Goal: Task Accomplishment & Management: Use online tool/utility

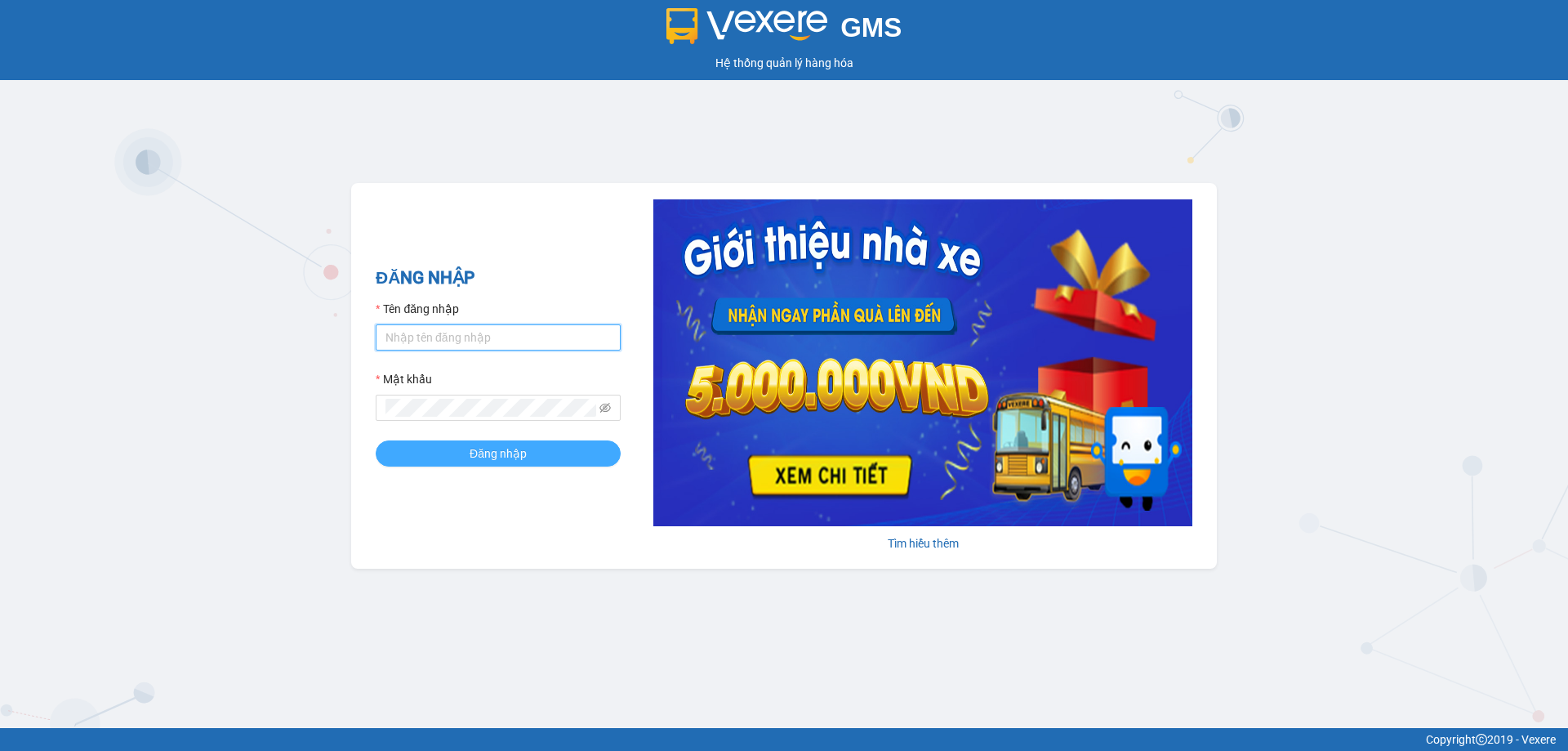
type input "tampr.lienhung"
click at [526, 463] on button "Đăng nhập" at bounding box center [498, 453] width 245 height 27
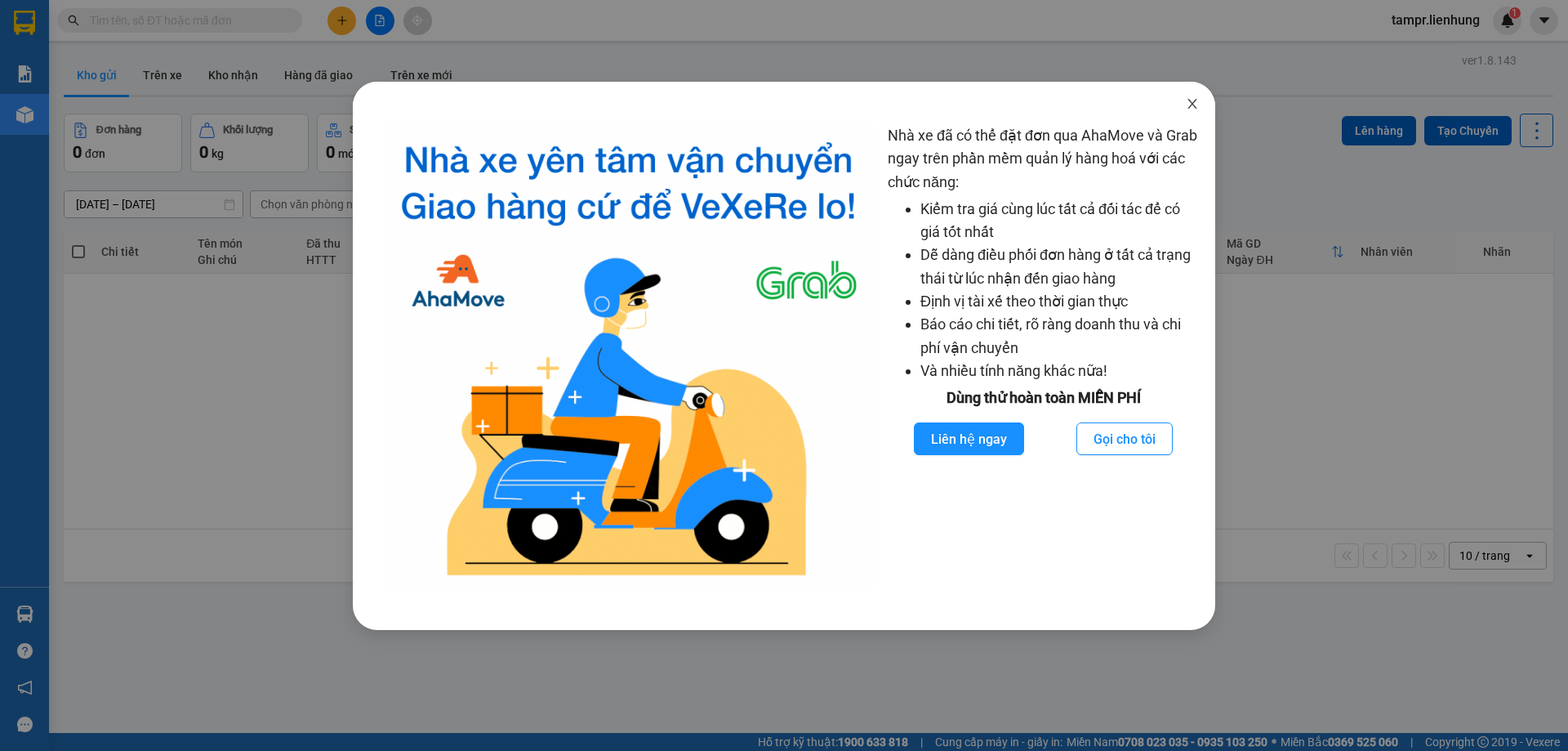
click at [1183, 103] on span "Close" at bounding box center [1192, 104] width 45 height 45
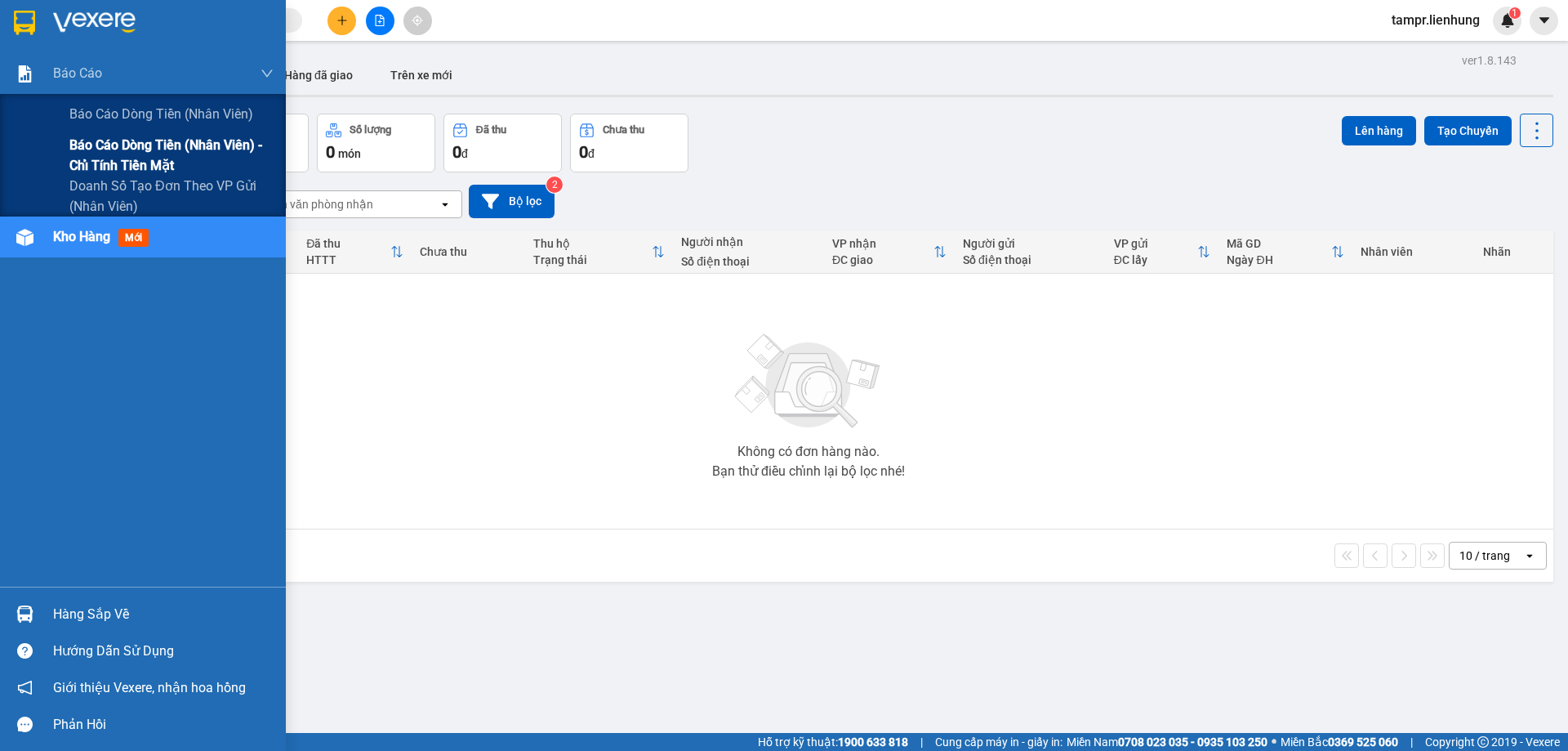
click at [101, 161] on span "Báo cáo dòng tiền (nhân viên) - chỉ tính tiền mặt" at bounding box center [172, 156] width 205 height 41
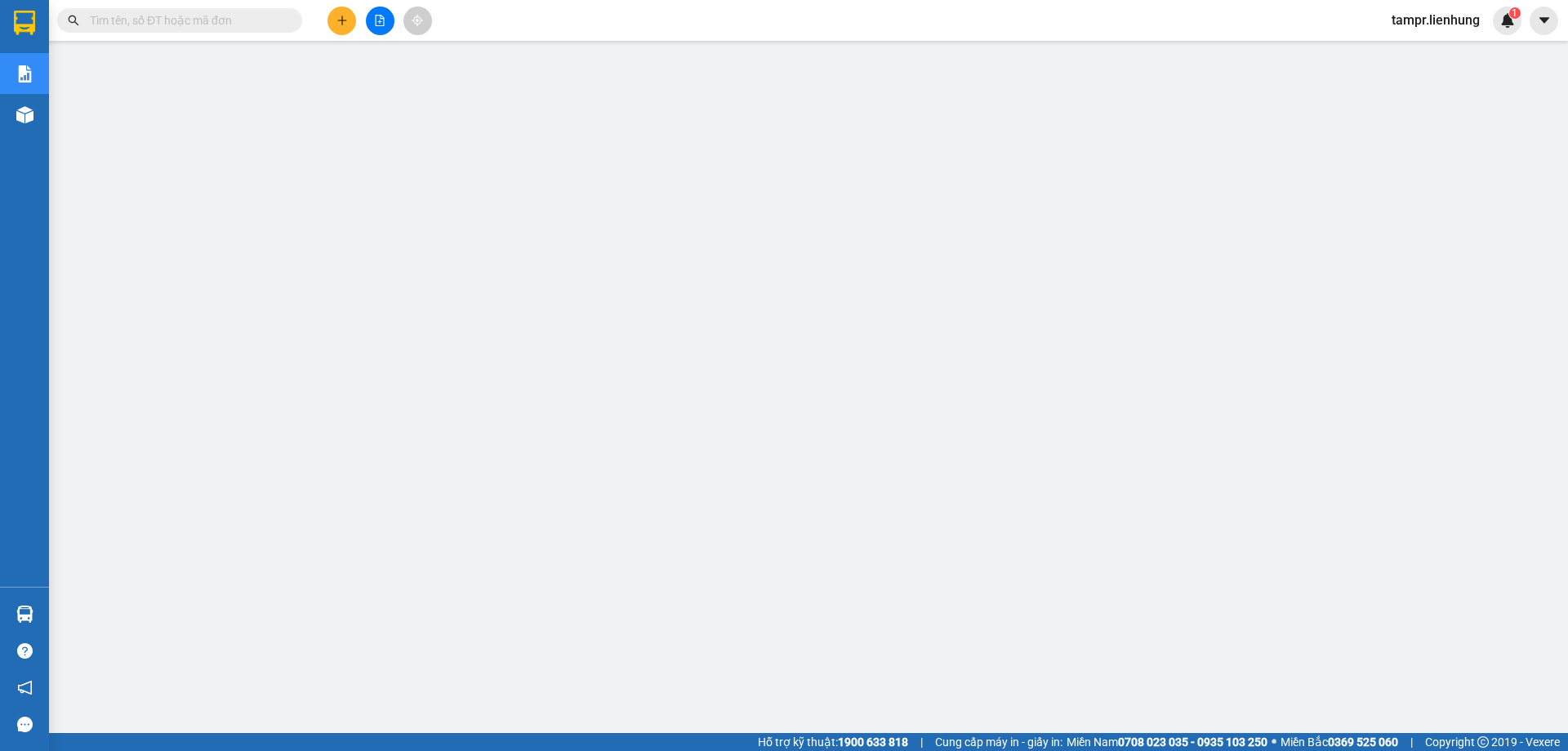
click at [1445, 24] on span "tampr.lienhung" at bounding box center [1435, 20] width 114 height 21
click at [1434, 53] on span "Đăng xuất" at bounding box center [1442, 50] width 80 height 18
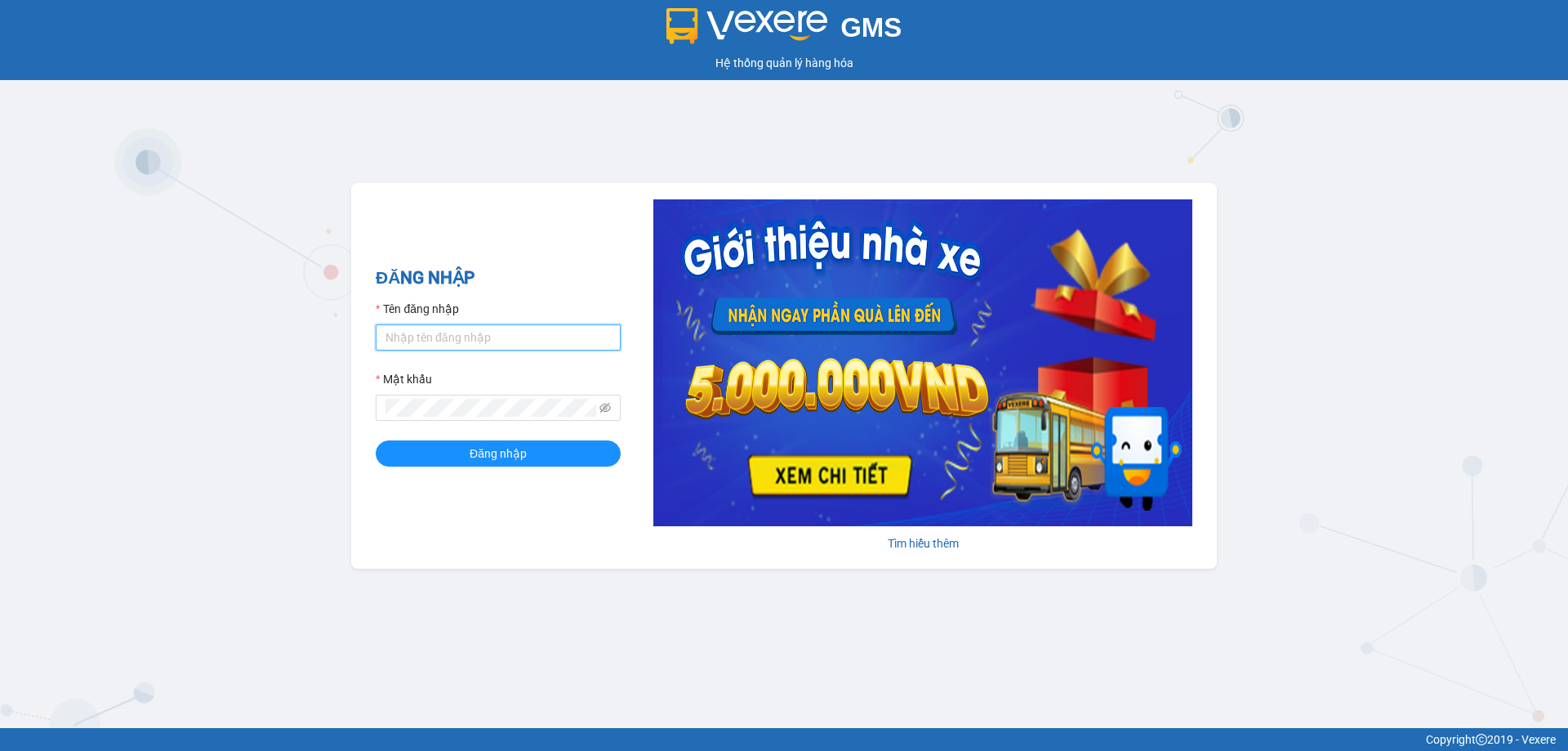
type input "tampr.lienhung"
drag, startPoint x: 440, startPoint y: 342, endPoint x: 355, endPoint y: 352, distance: 85.6
click at [355, 352] on div "ĐĂNG NHẬP Tên đăng nhập tampr.lienhung Mật khẩu Đăng nhập Tìm hiểu thêm" at bounding box center [784, 376] width 866 height 386
type input "quynh.lienhung"
click at [371, 423] on div "ĐĂNG NHẬP Tên đăng nhập quynh.lienhung Mật khẩu Đăng nhập Tìm hiểu thêm" at bounding box center [784, 376] width 866 height 386
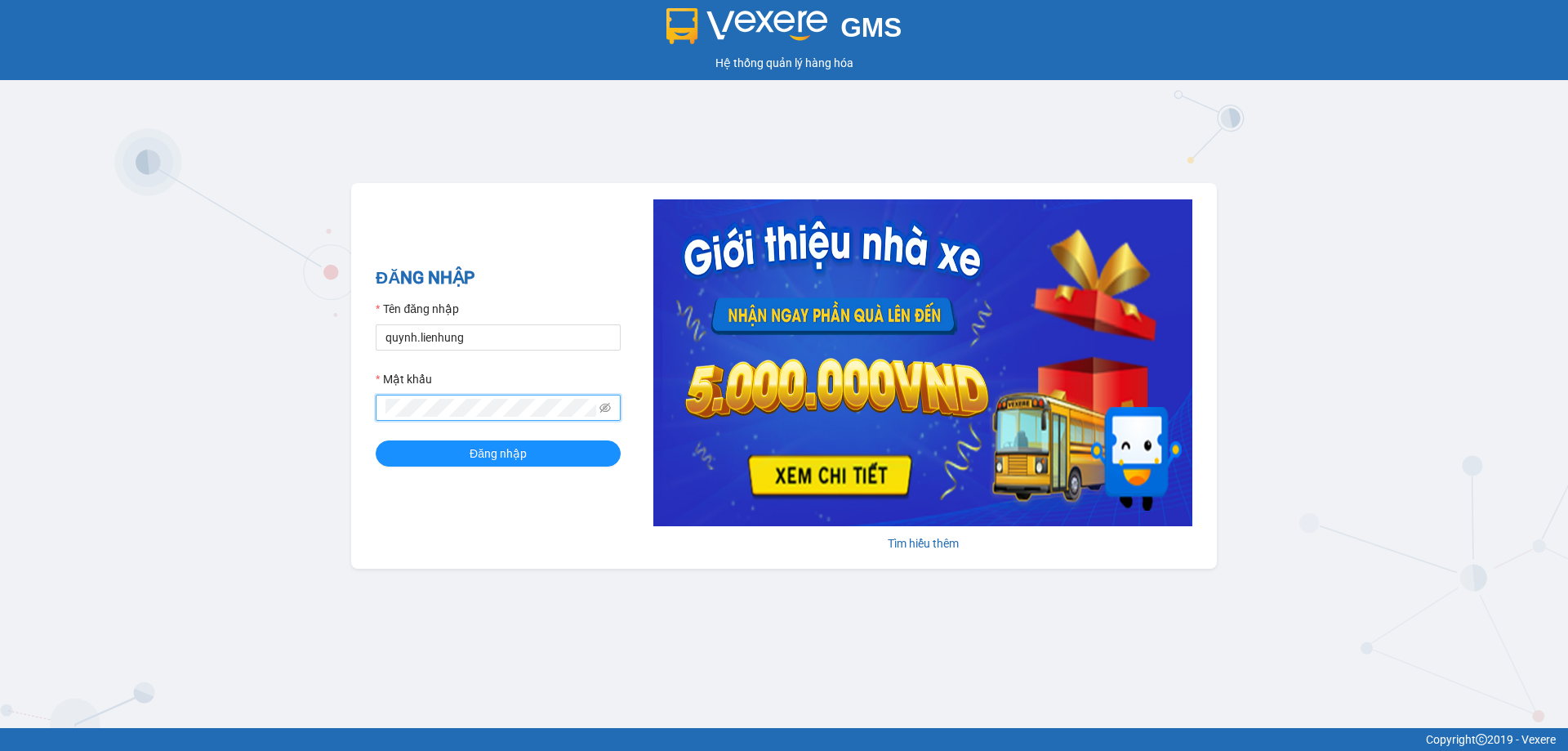
click at [376, 440] on button "Đăng nhập" at bounding box center [498, 453] width 245 height 27
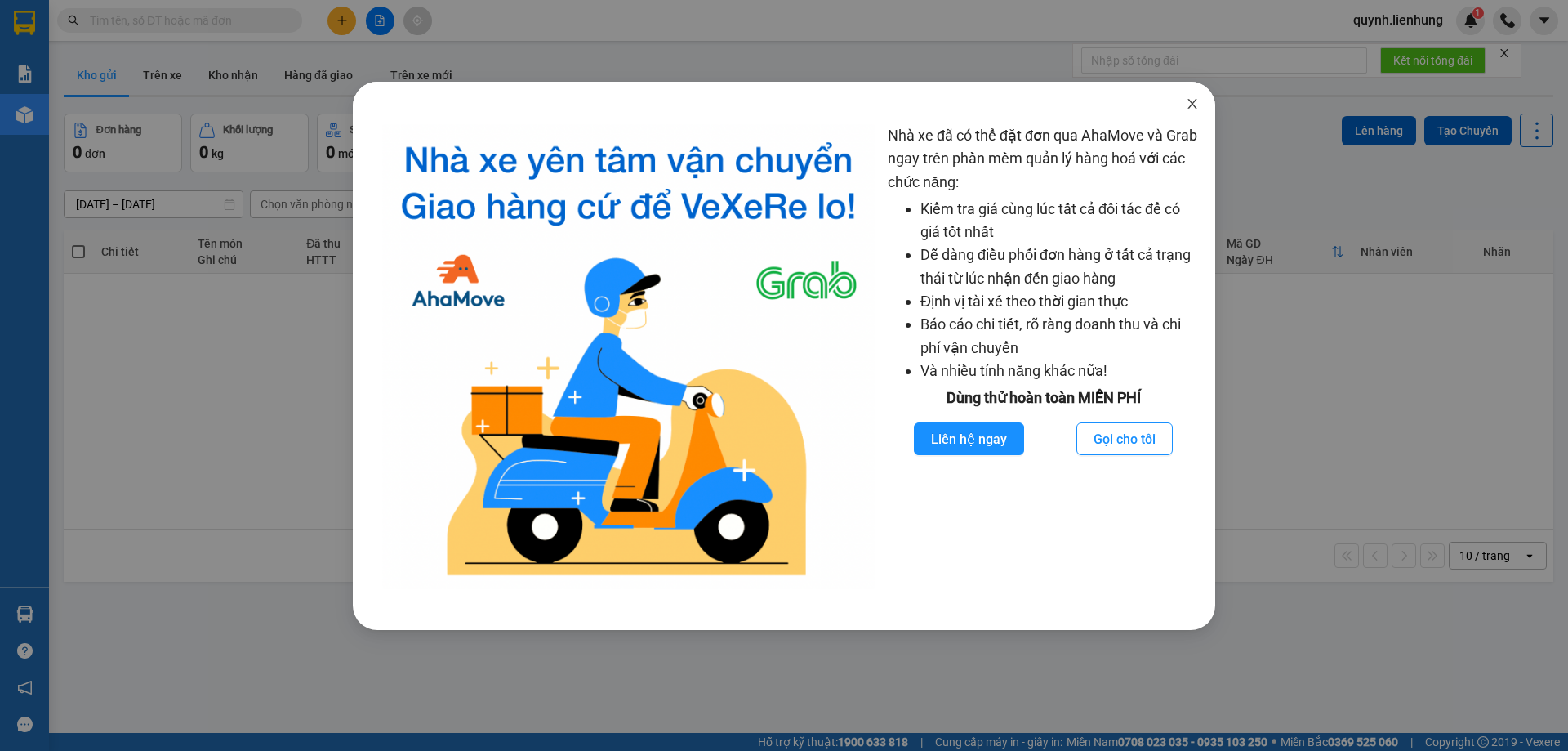
click at [1199, 112] on span "Close" at bounding box center [1192, 104] width 45 height 45
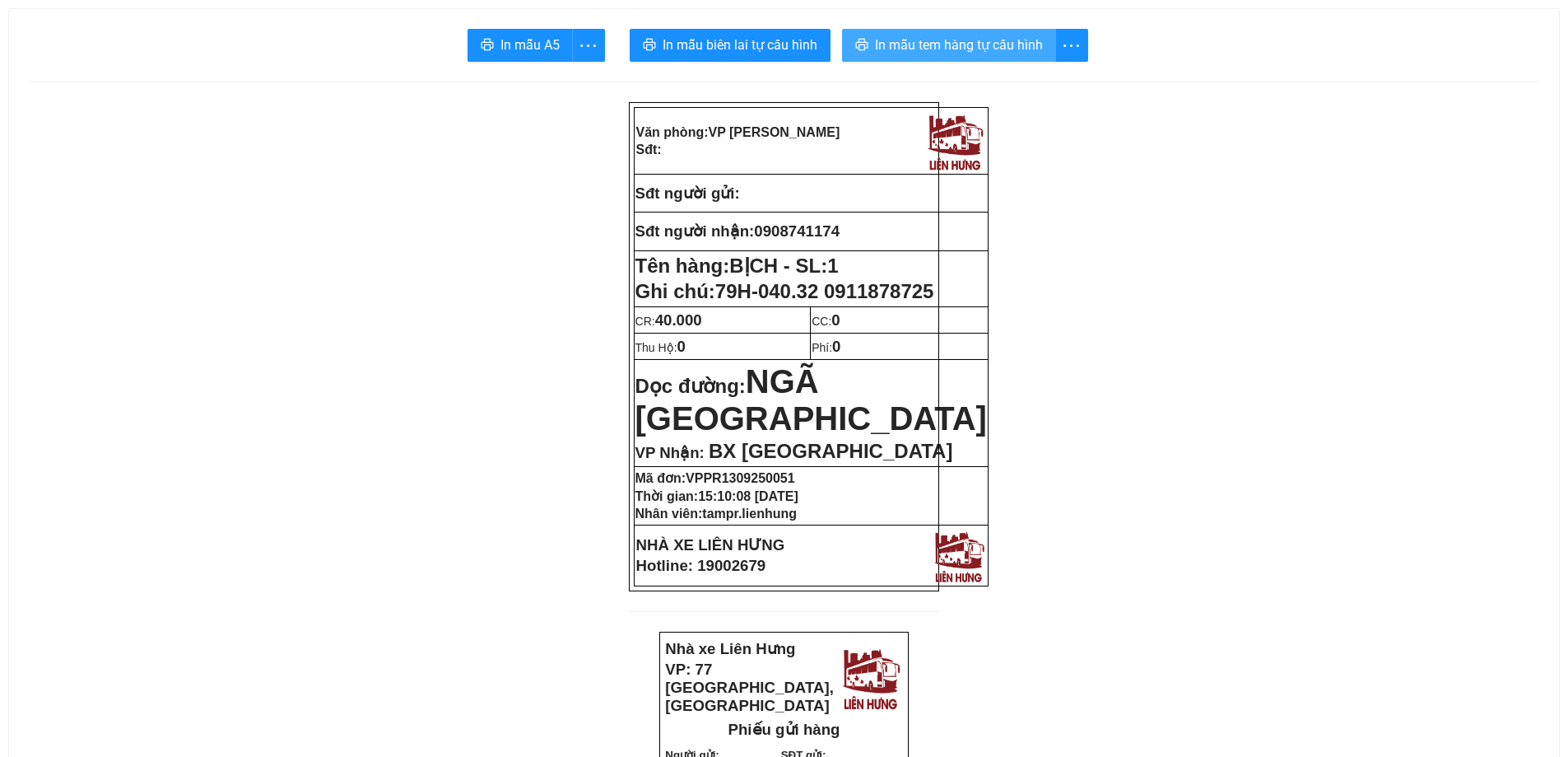
click at [972, 46] on span "In mẫu tem hàng tự cấu hình" at bounding box center [958, 45] width 168 height 21
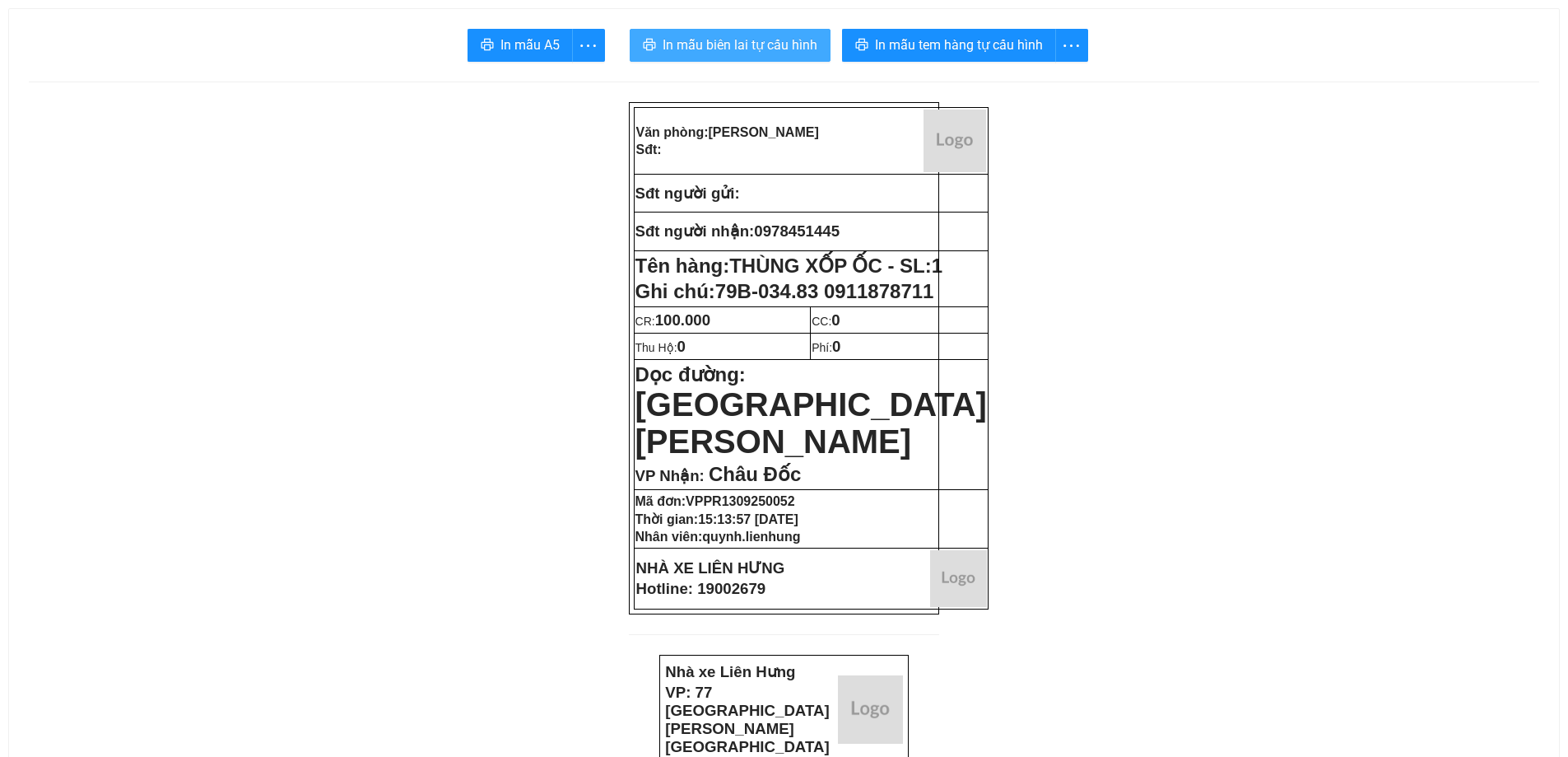
click at [701, 36] on span "In mẫu biên lai tự cấu hình" at bounding box center [740, 45] width 155 height 21
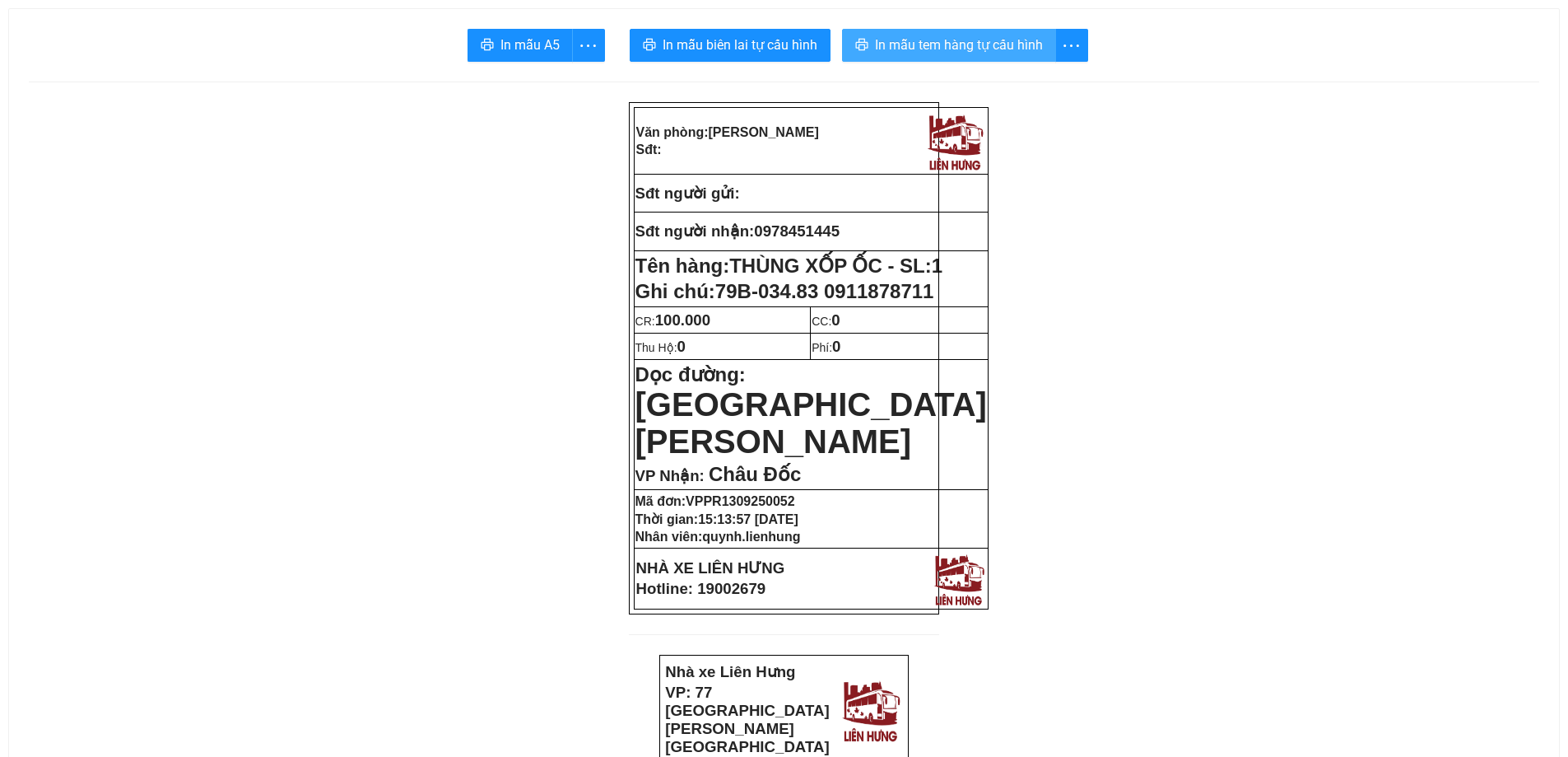
click at [983, 49] on span "In mẫu tem hàng tự cấu hình" at bounding box center [958, 45] width 168 height 21
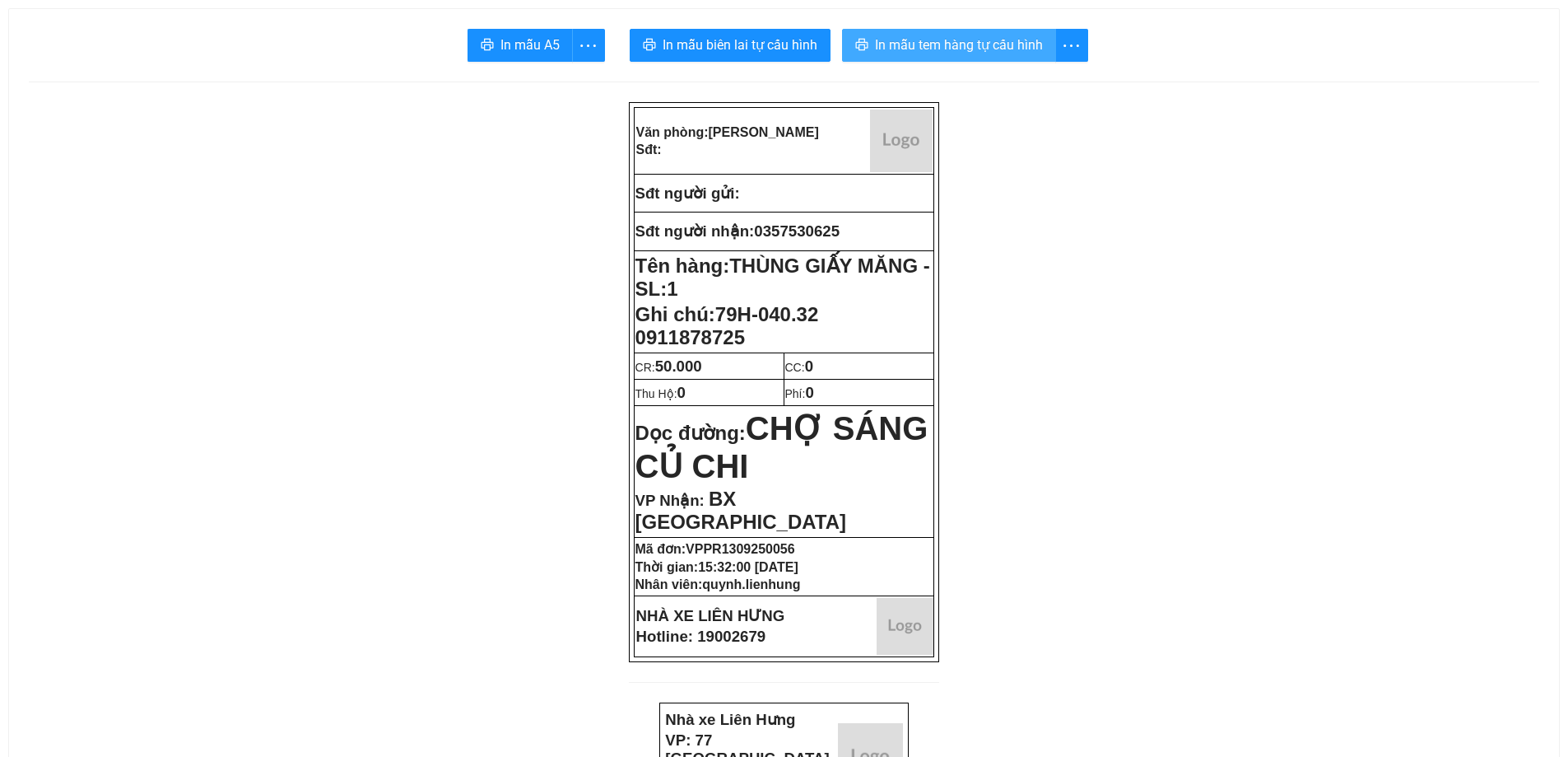
click at [1006, 37] on span "In mẫu tem hàng tự cấu hình" at bounding box center [958, 45] width 168 height 21
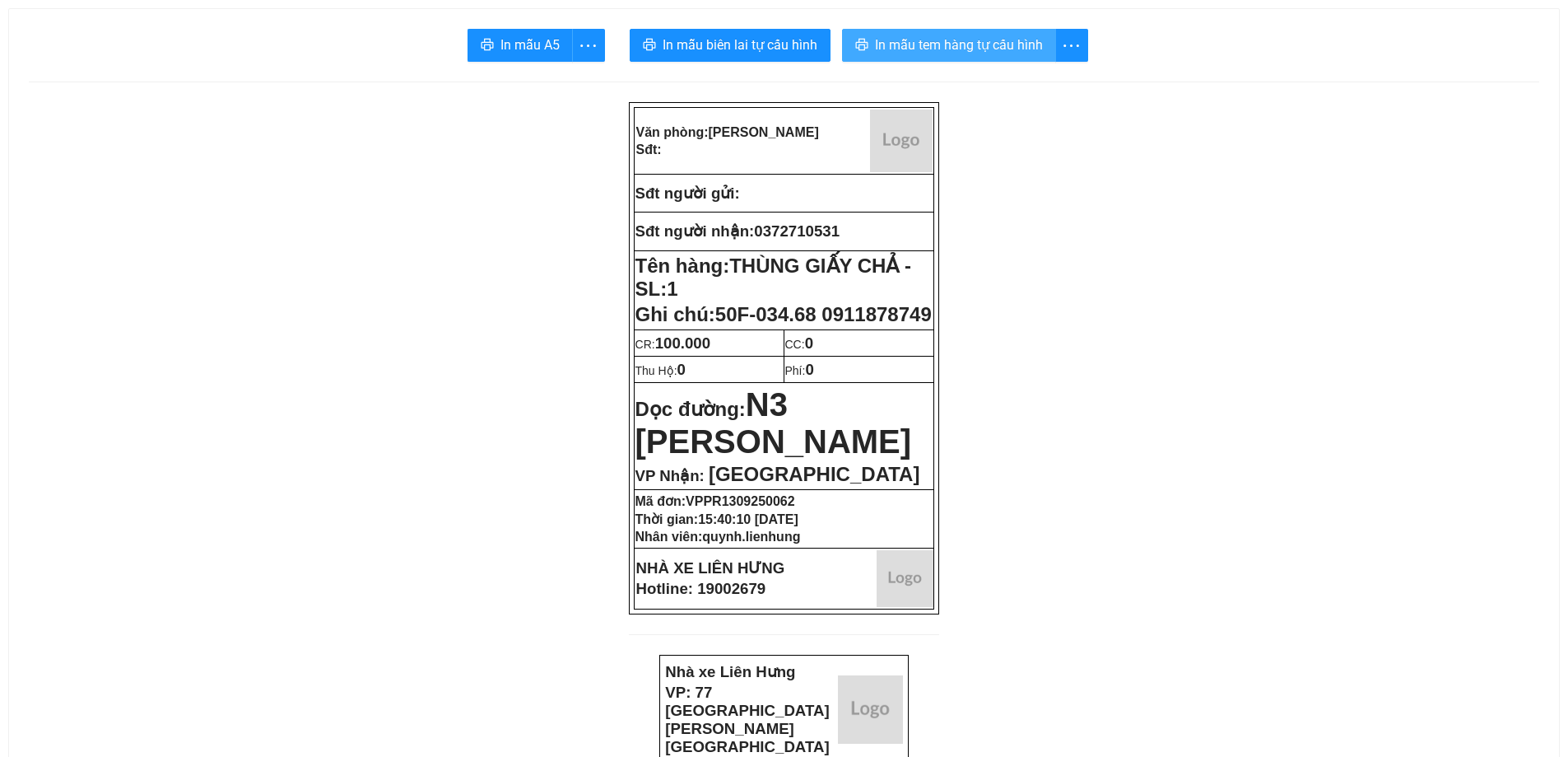
click at [943, 50] on span "In mẫu tem hàng tự cấu hình" at bounding box center [958, 45] width 168 height 21
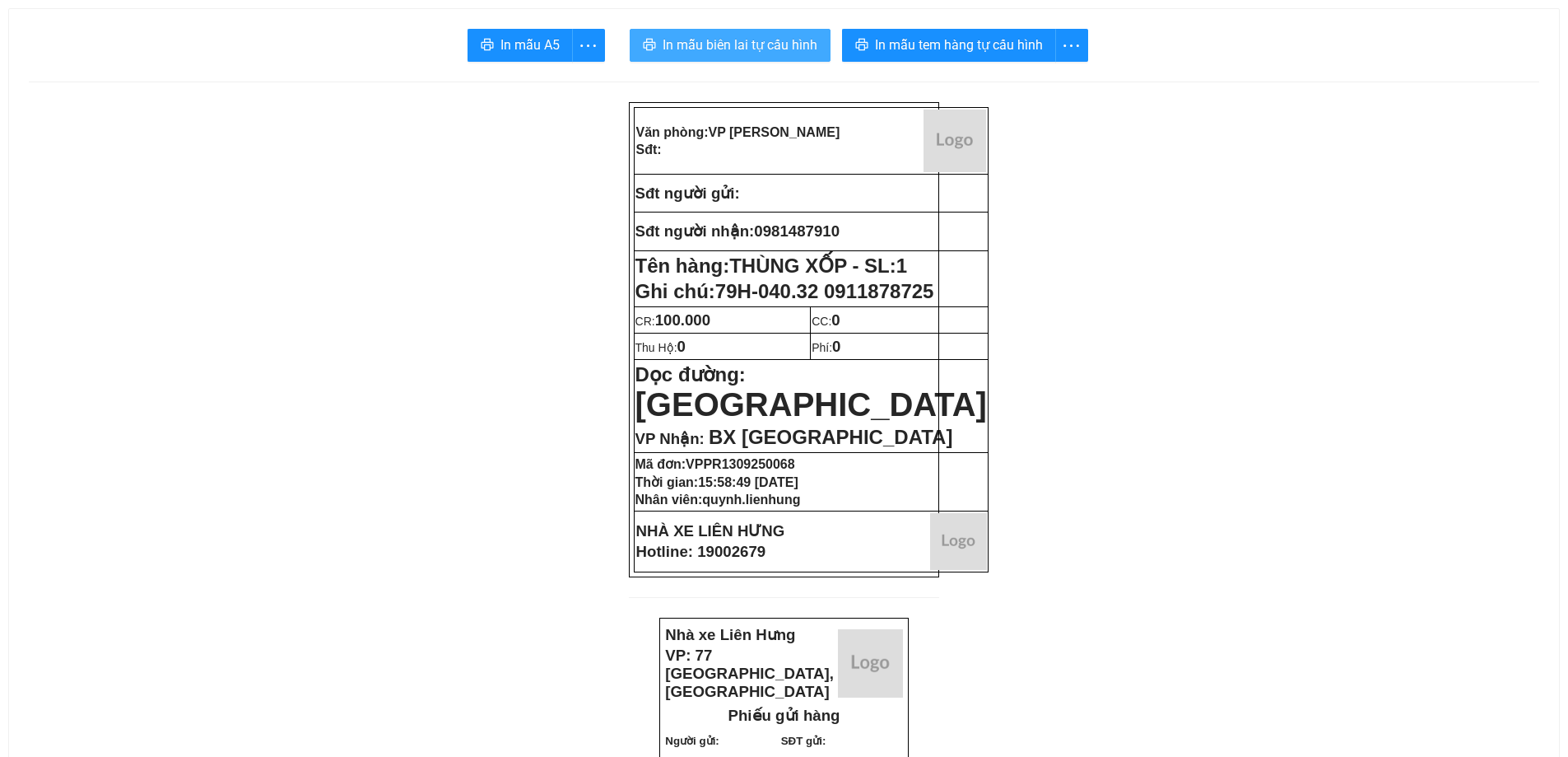
click at [786, 46] on span "In mẫu biên lai tự cấu hình" at bounding box center [740, 45] width 155 height 21
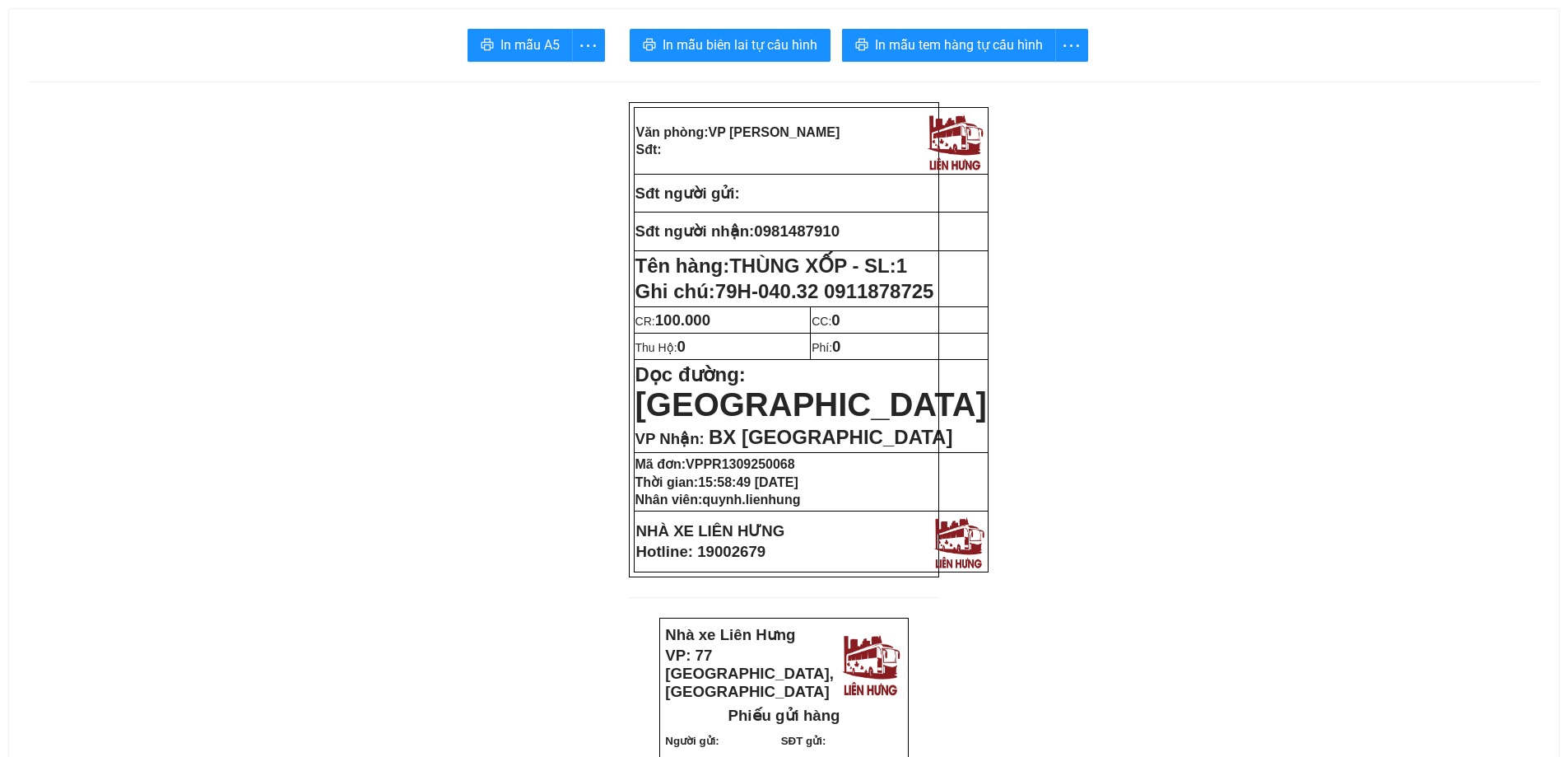
drag, startPoint x: 948, startPoint y: 46, endPoint x: 972, endPoint y: 57, distance: 26.4
click at [948, 47] on span "In mẫu tem hàng tự cấu hình" at bounding box center [958, 45] width 168 height 21
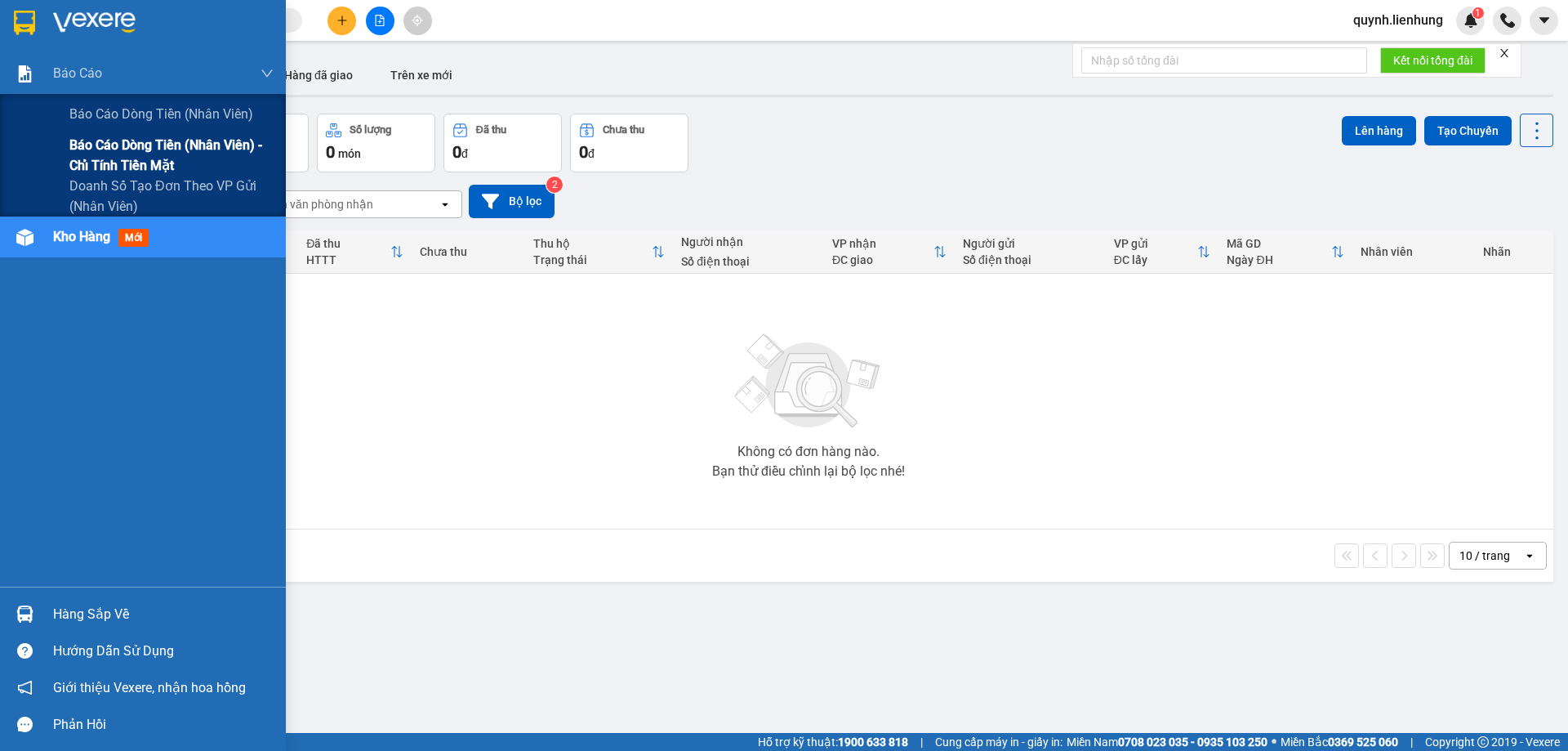
click at [126, 156] on span "Báo cáo dòng tiền (nhân viên) - chỉ tính tiền mặt" at bounding box center [172, 156] width 205 height 41
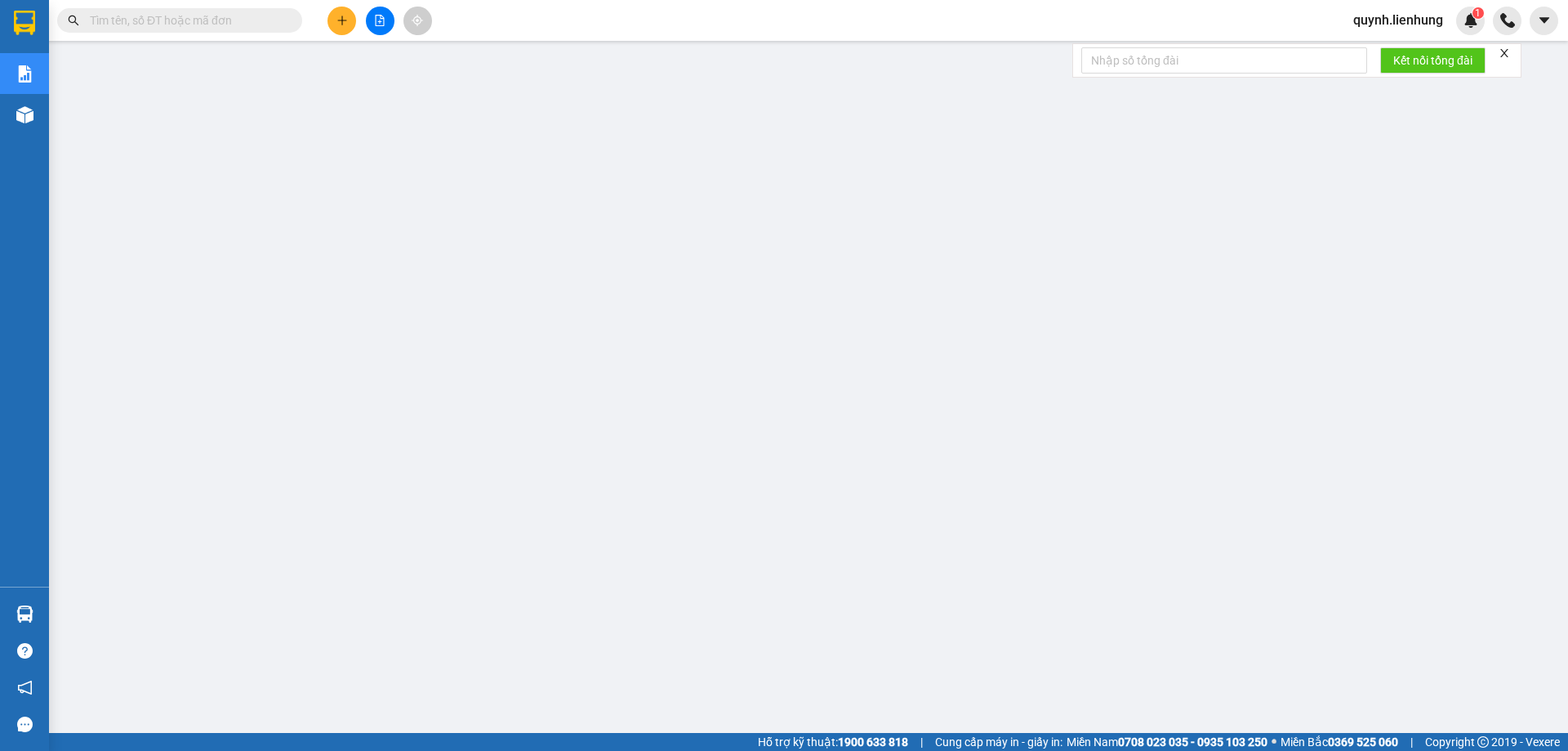
click at [276, 23] on input "text" at bounding box center [186, 21] width 193 height 18
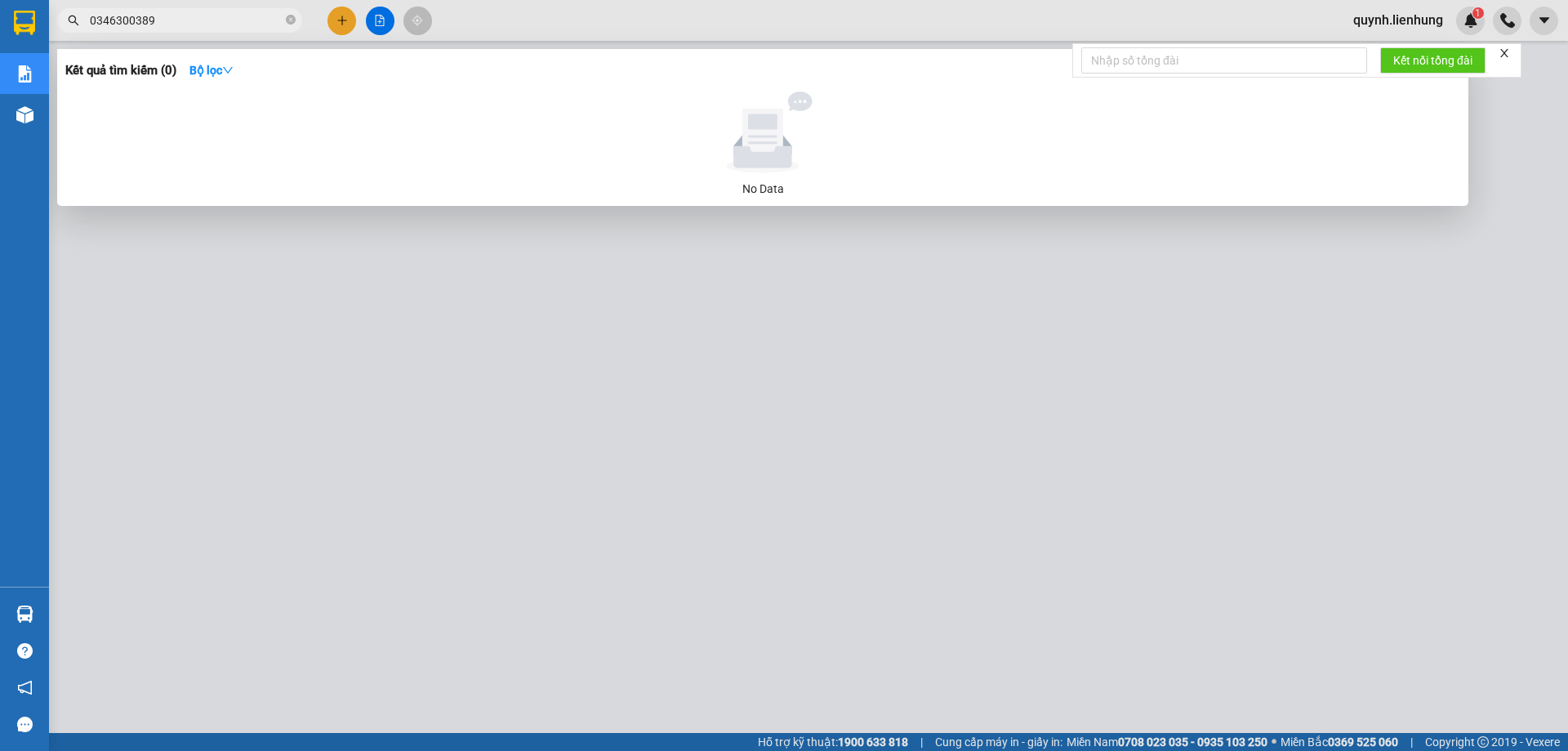
type input "0346300389"
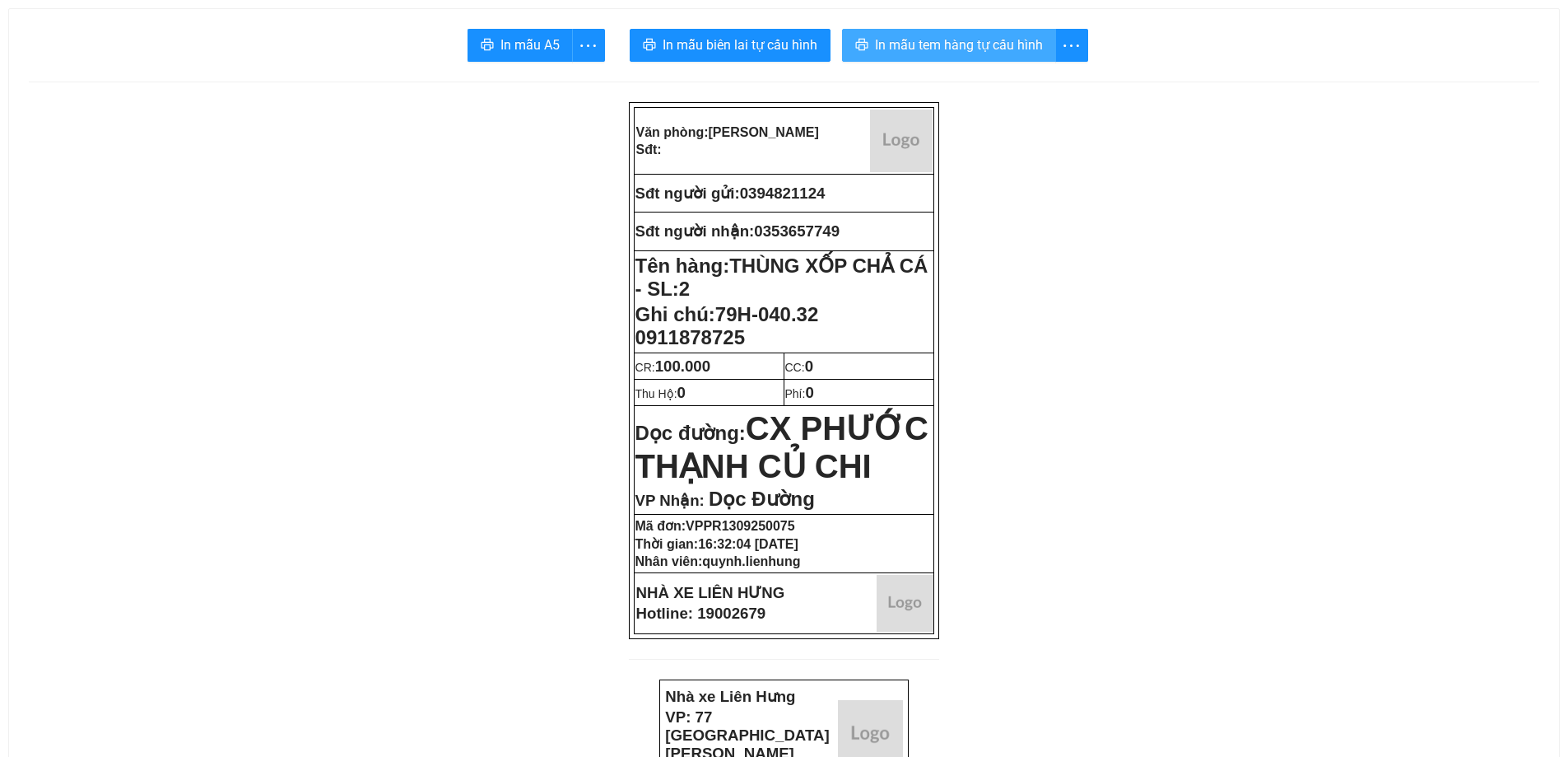
click at [951, 46] on span "In mẫu tem hàng tự cấu hình" at bounding box center [958, 45] width 168 height 21
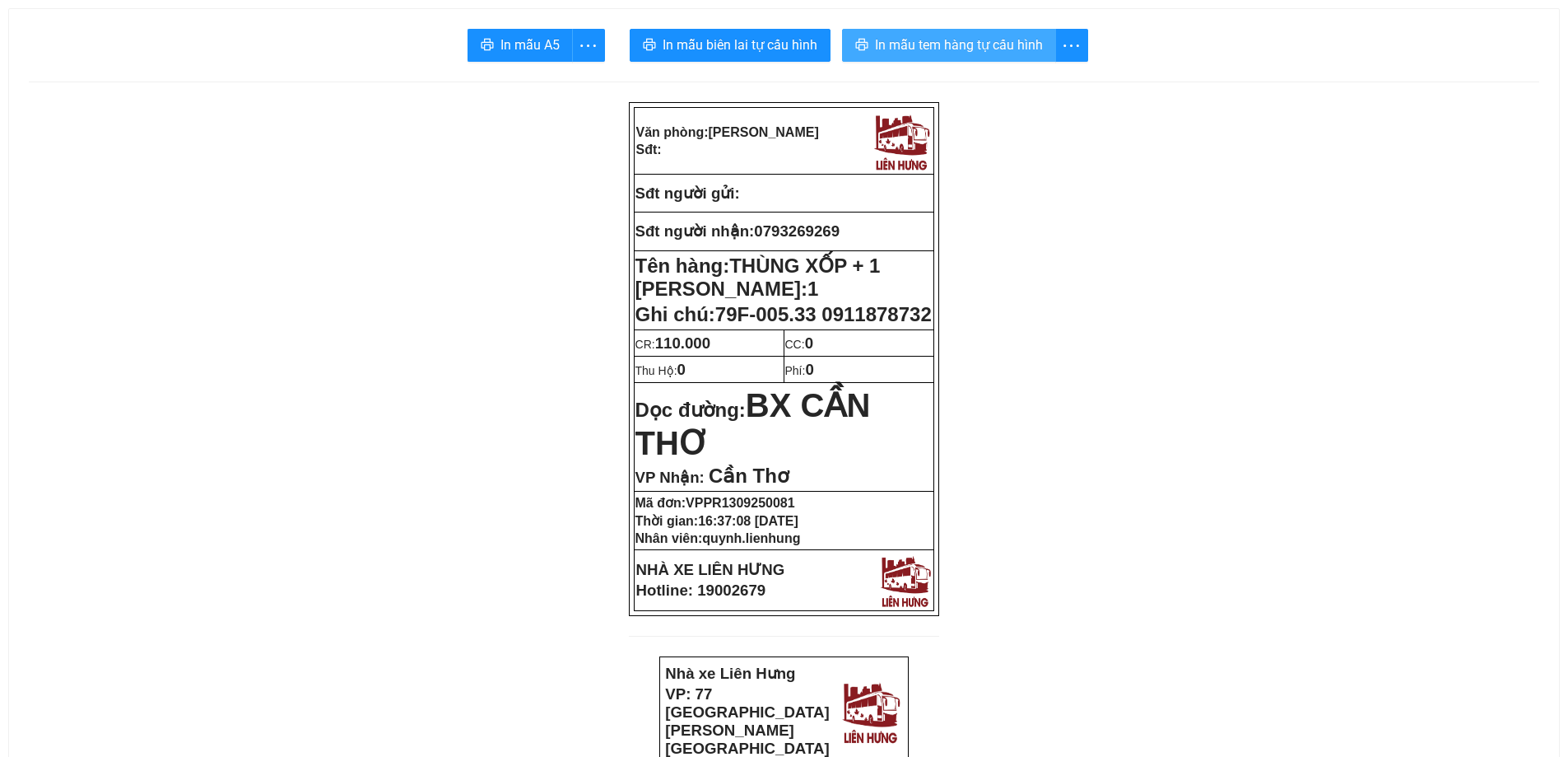
click at [1016, 40] on span "In mẫu tem hàng tự cấu hình" at bounding box center [958, 45] width 168 height 21
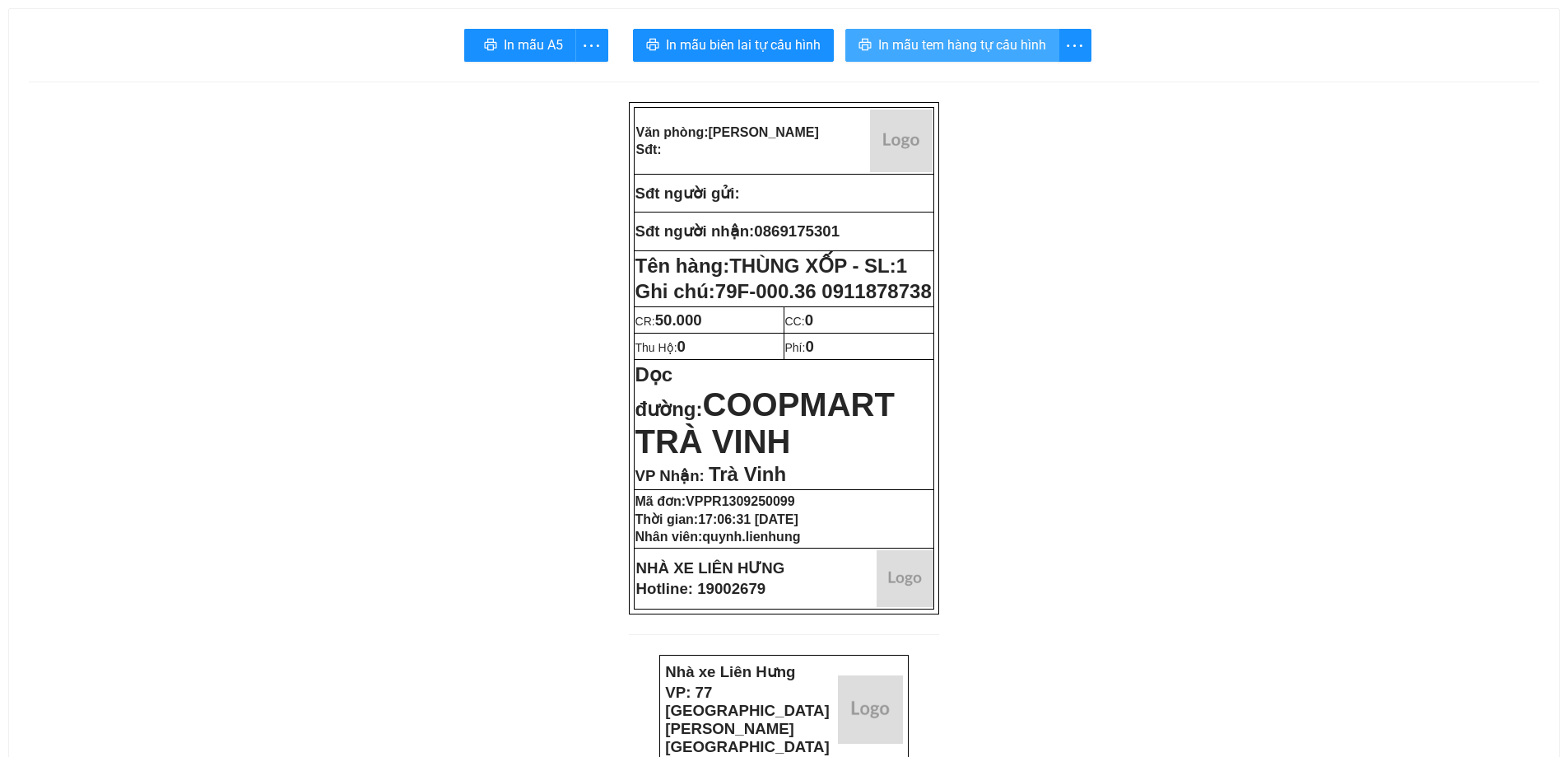
click at [973, 51] on span "In mẫu tem hàng tự cấu hình" at bounding box center [962, 45] width 168 height 21
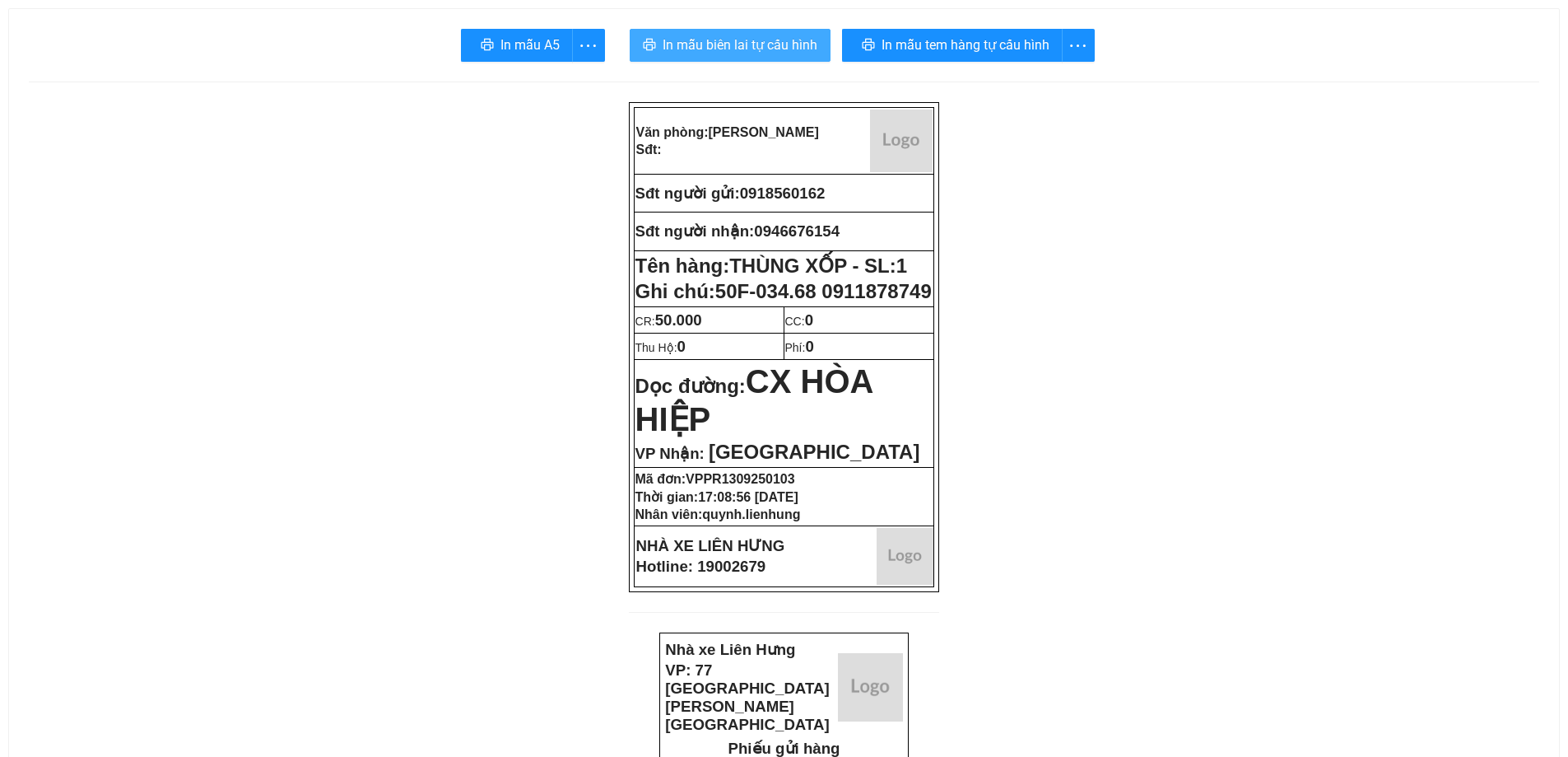
click at [809, 52] on span "In mẫu biên lai tự cấu hình" at bounding box center [740, 45] width 155 height 21
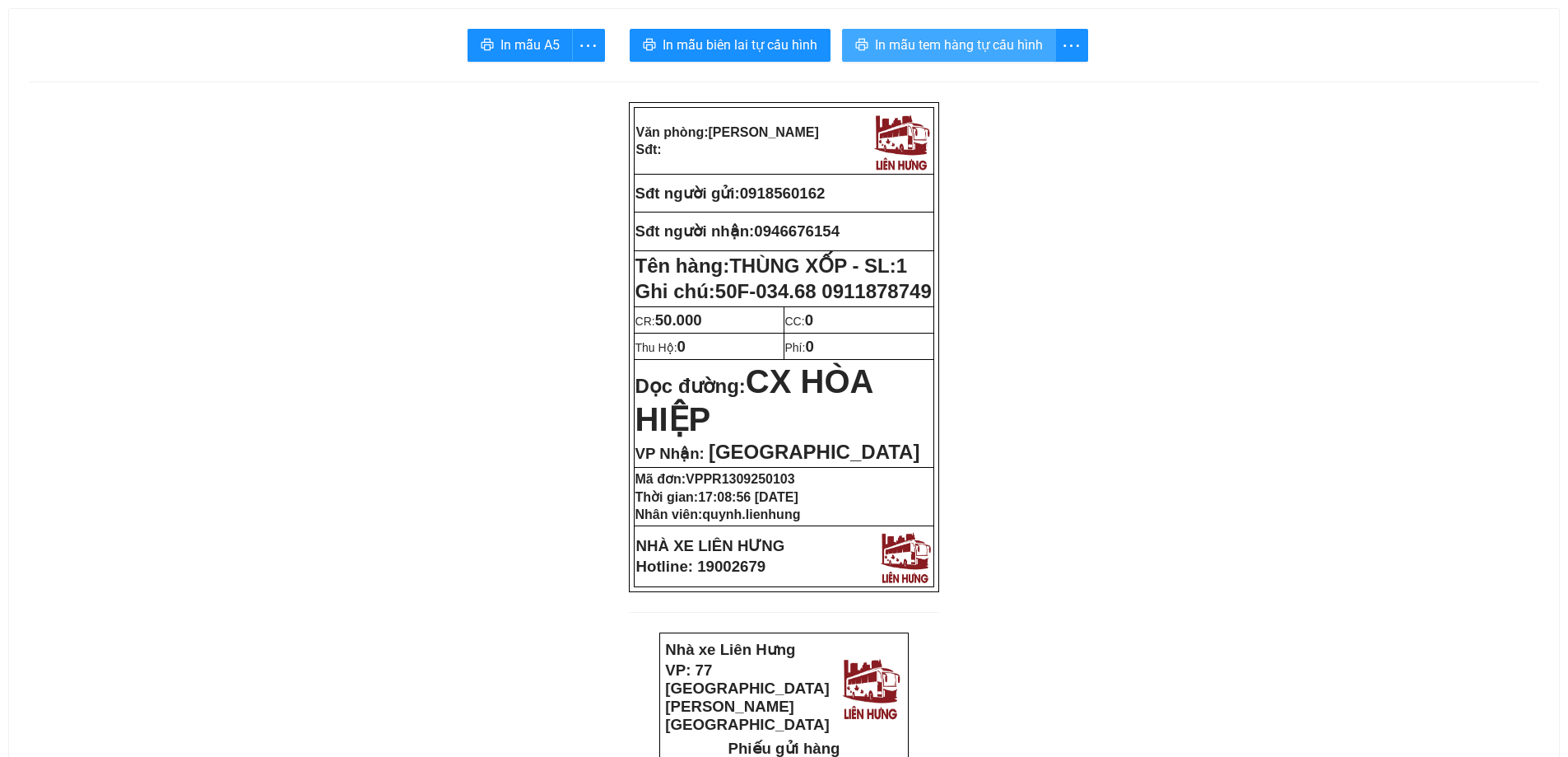
click at [912, 54] on span "In mẫu tem hàng tự cấu hình" at bounding box center [958, 45] width 168 height 21
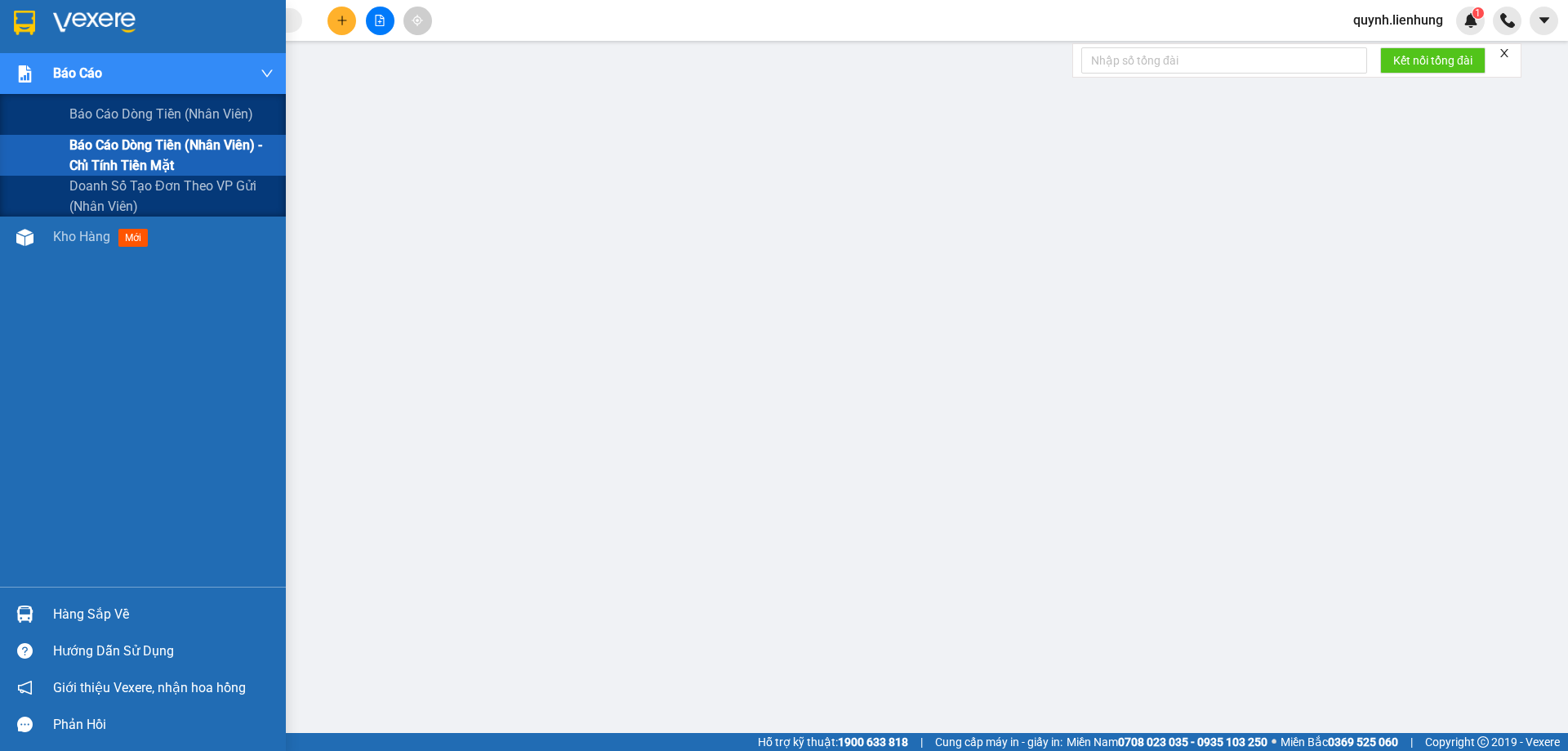
click at [100, 146] on span "Báo cáo dòng tiền (nhân viên) - chỉ tính tiền mặt" at bounding box center [172, 156] width 205 height 41
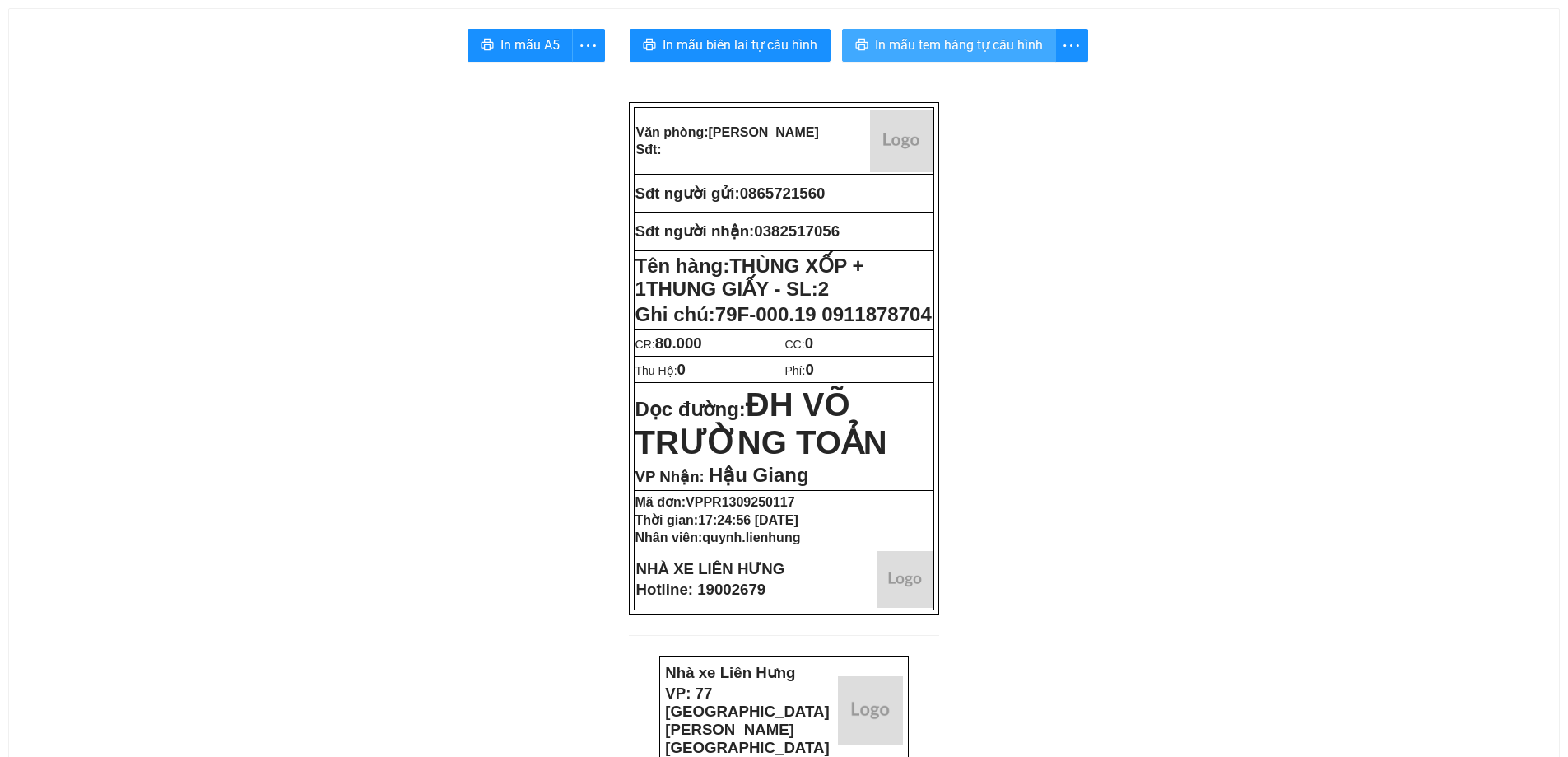
click at [935, 51] on span "In mẫu tem hàng tự cấu hình" at bounding box center [958, 45] width 168 height 21
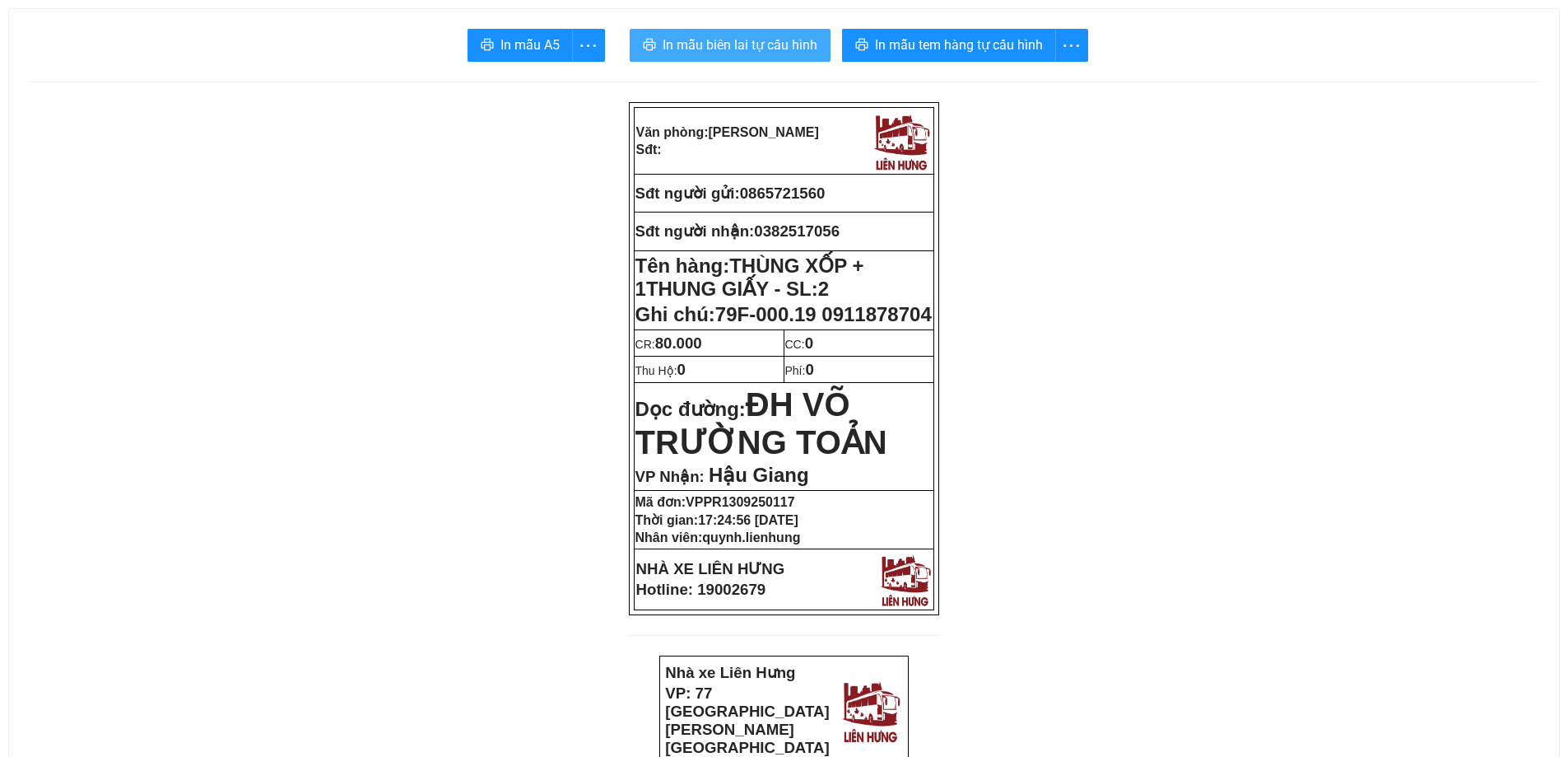
click at [759, 45] on span "In mẫu biên lai tự cấu hình" at bounding box center [740, 45] width 155 height 21
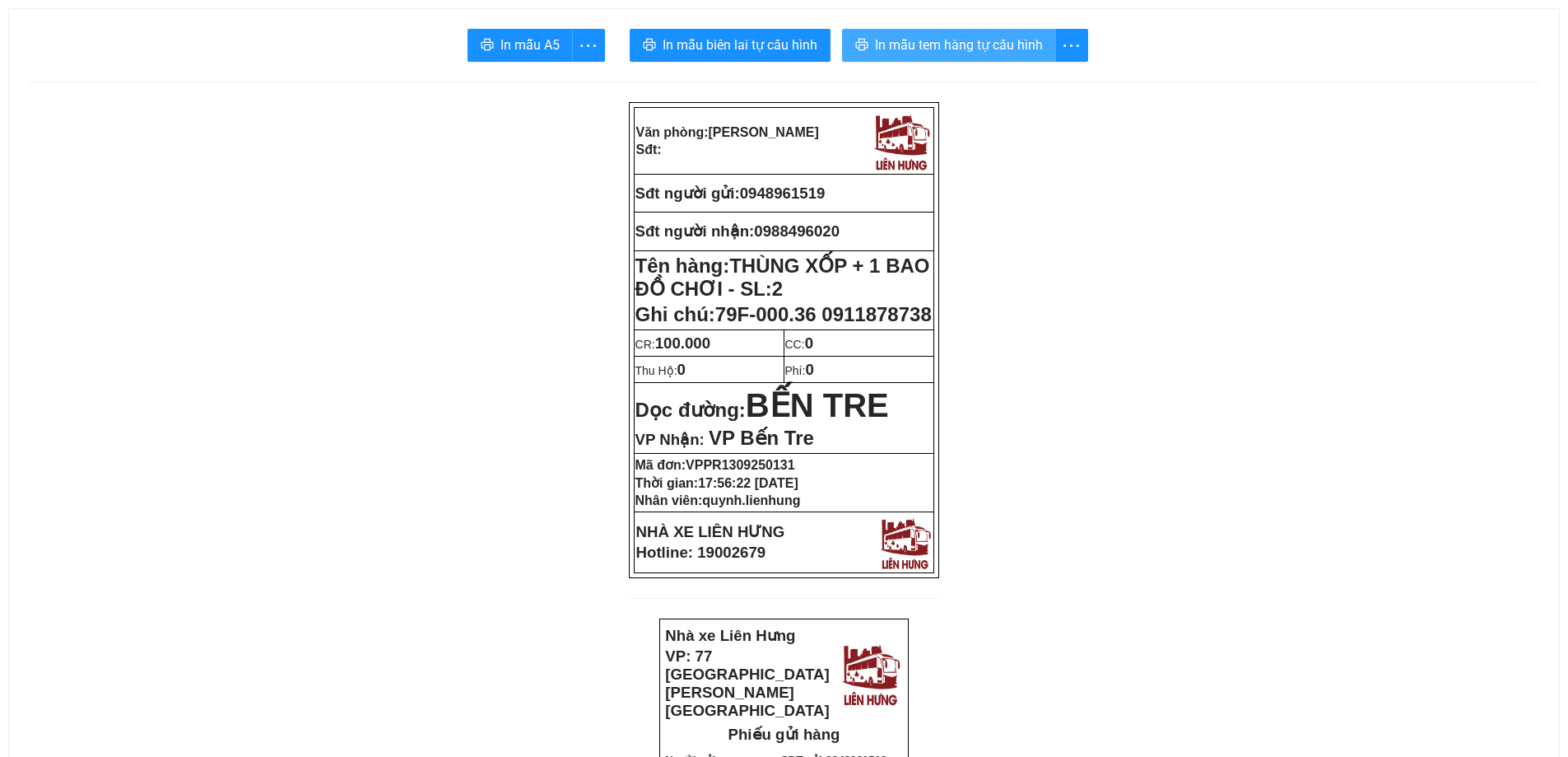
click at [948, 39] on span "In mẫu tem hàng tự cấu hình" at bounding box center [958, 45] width 168 height 21
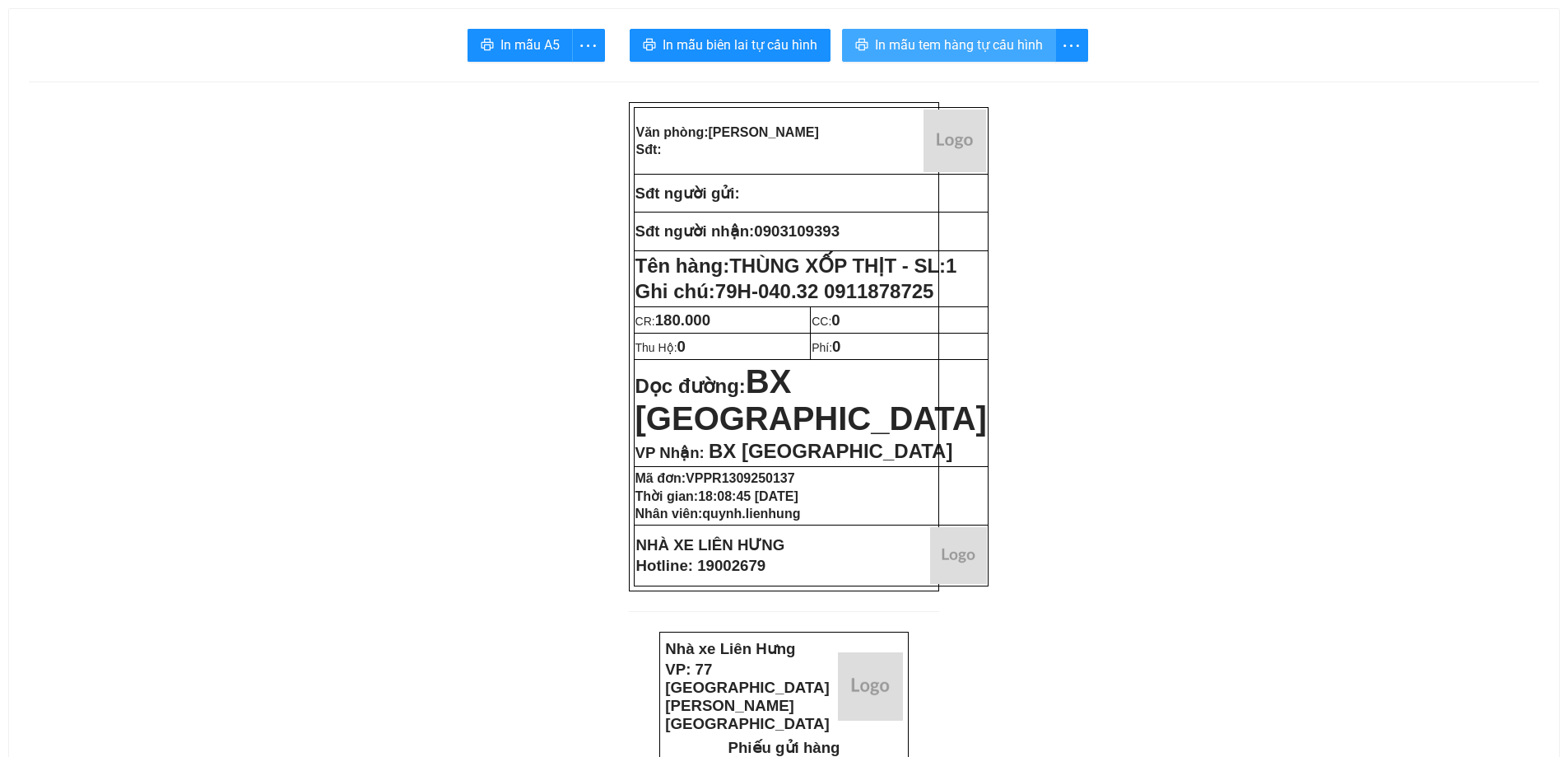
click at [946, 34] on button "In mẫu tem hàng tự cấu hình" at bounding box center [949, 45] width 214 height 33
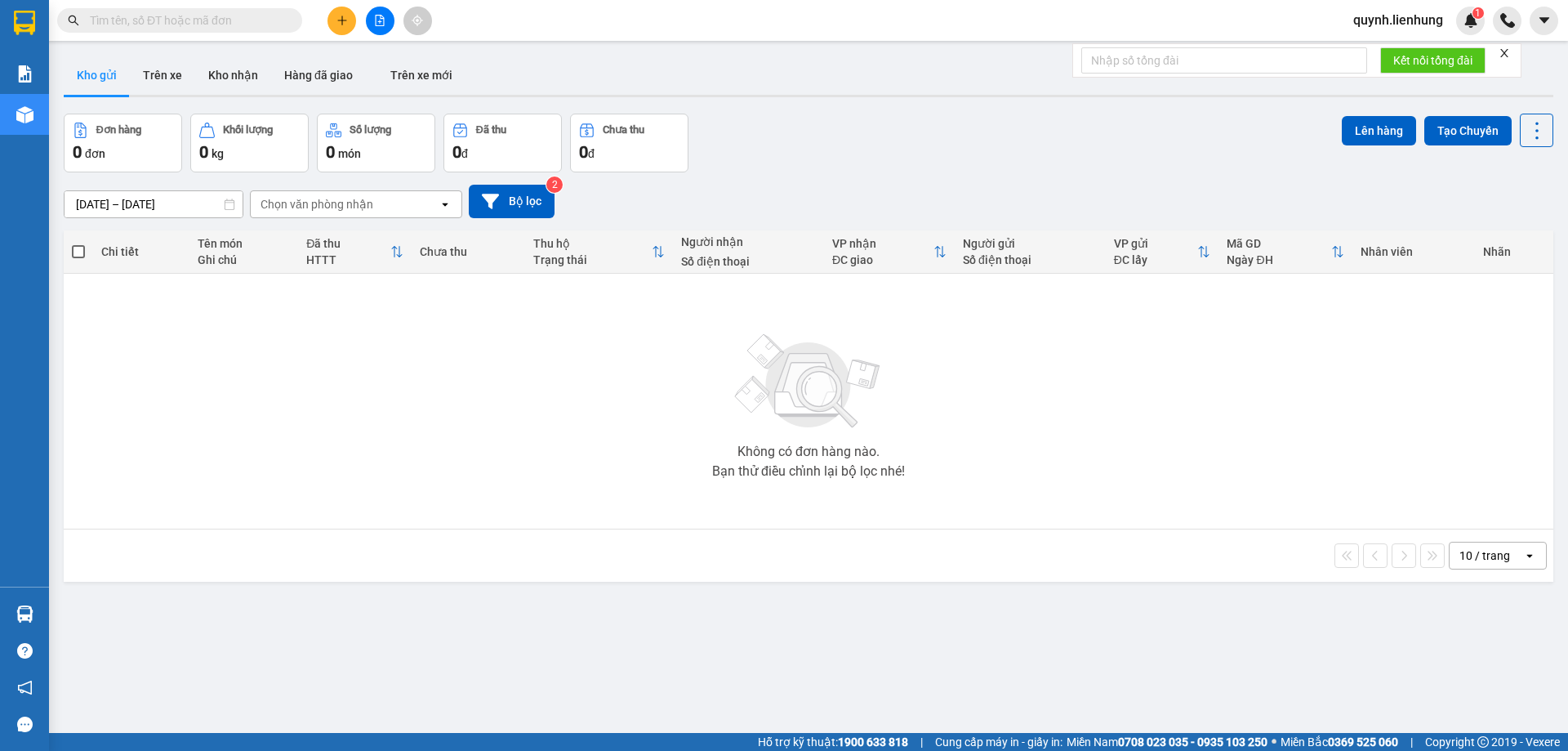
click at [249, 15] on input "text" at bounding box center [186, 21] width 193 height 18
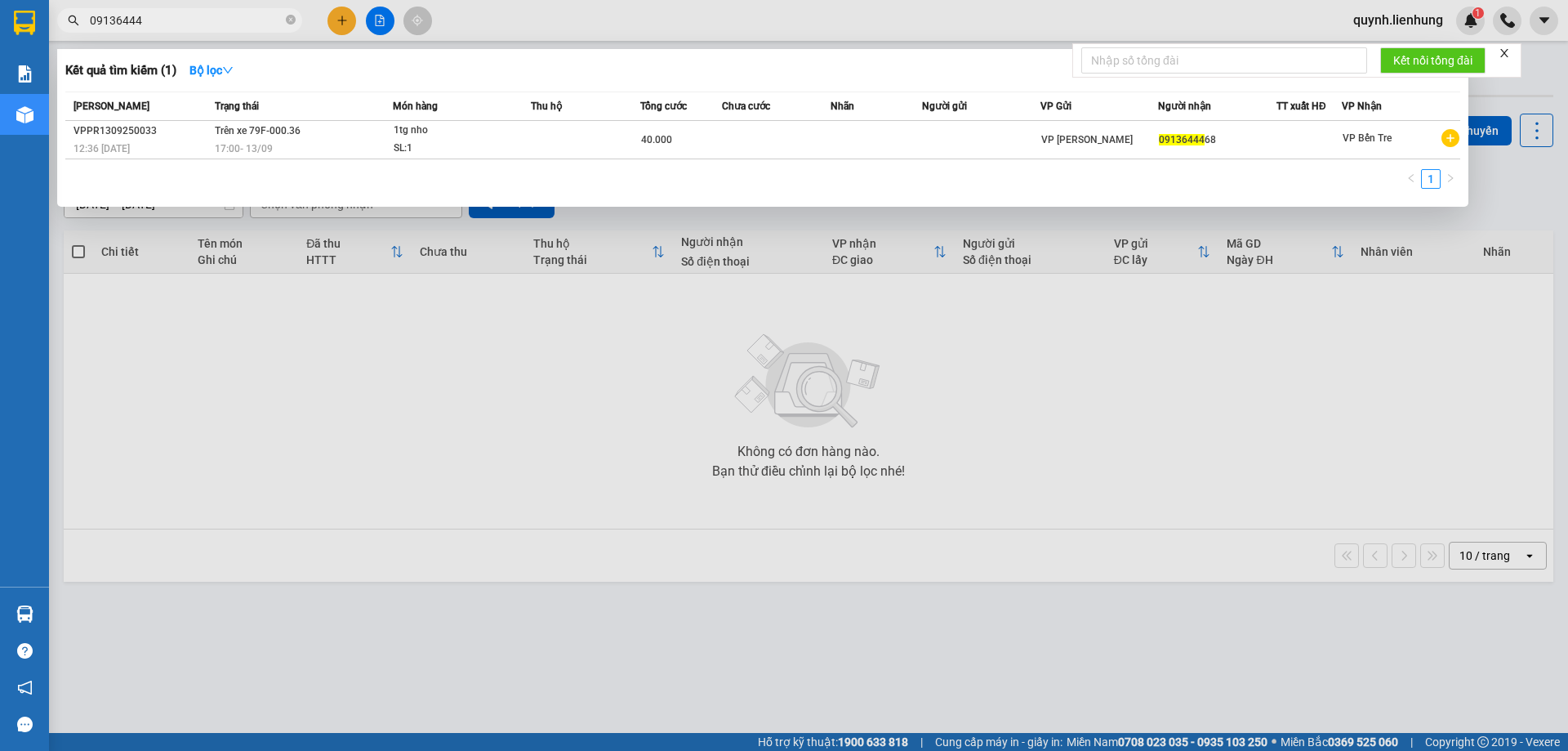
type input "09136444"
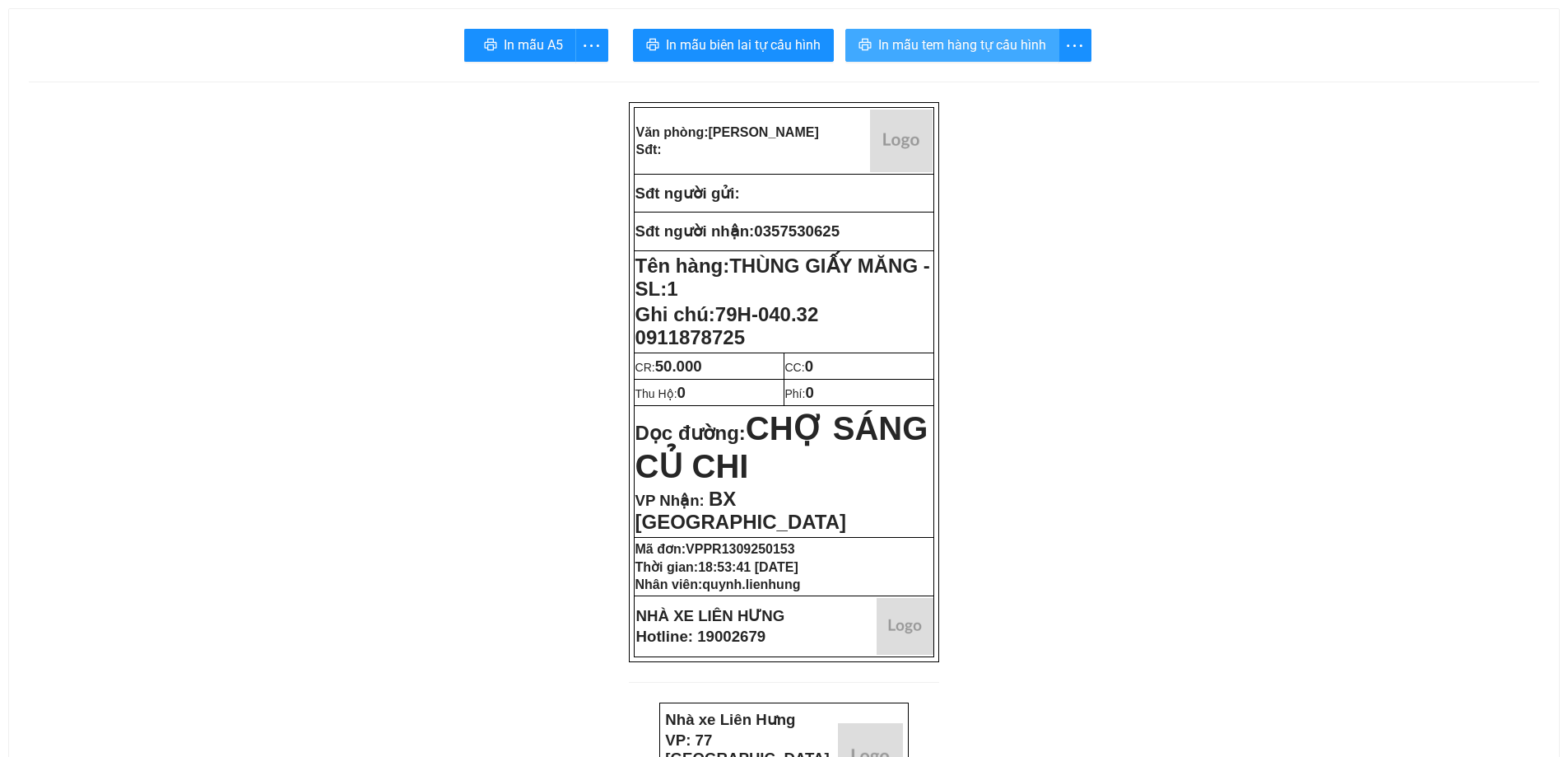
click at [967, 45] on span "In mẫu tem hàng tự cấu hình" at bounding box center [962, 45] width 168 height 21
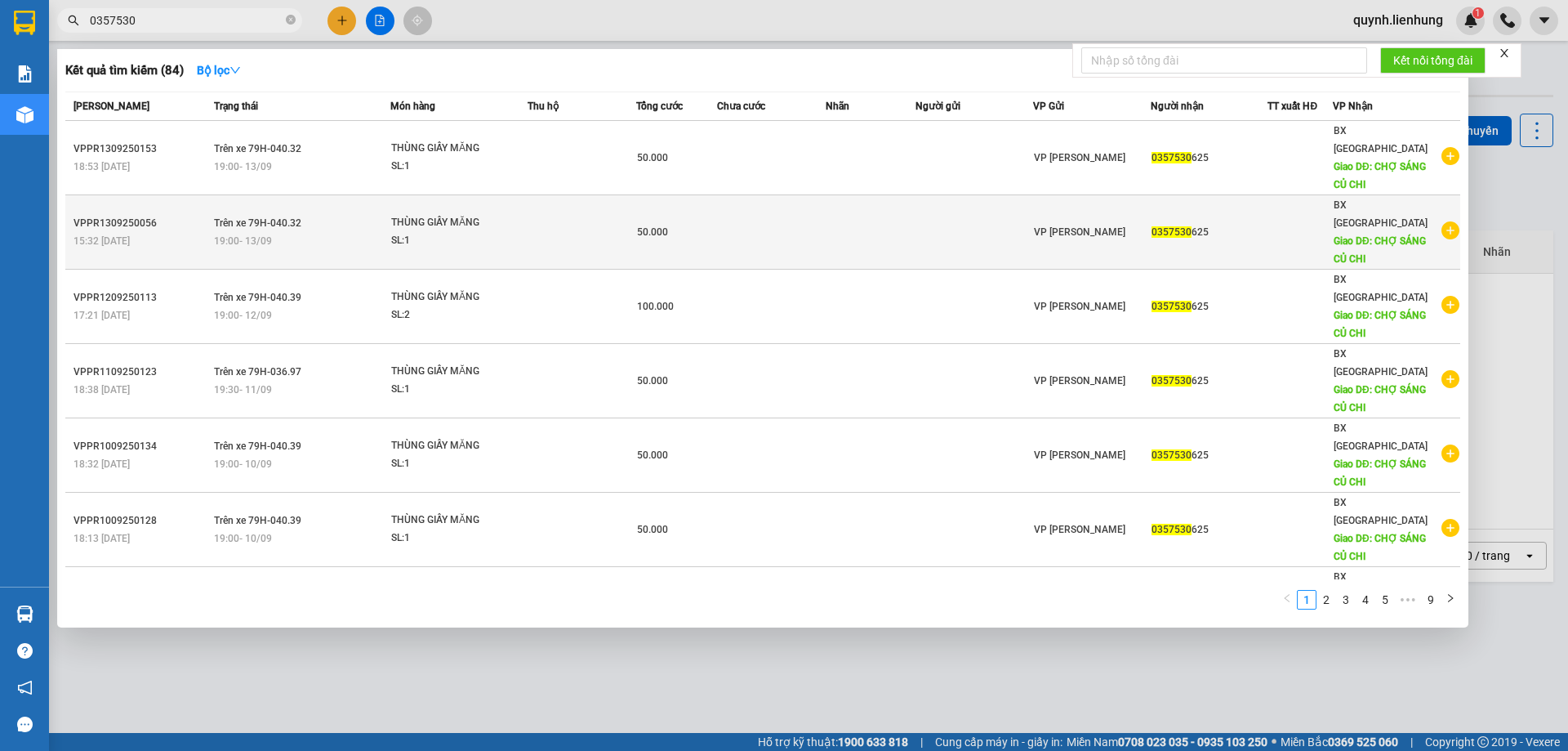
type input "0357530"
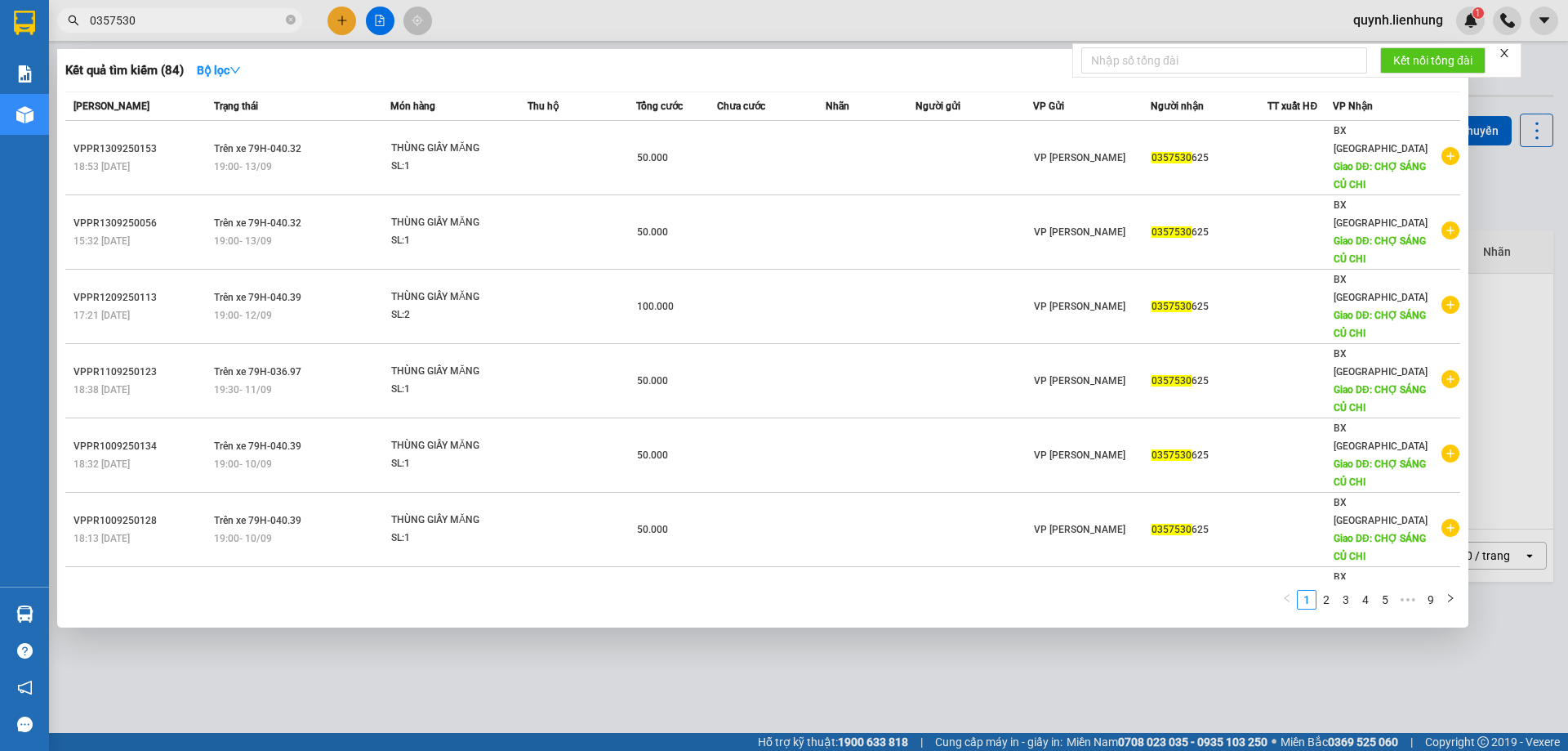
click at [380, 232] on div "19:00 - 13/09" at bounding box center [301, 241] width 175 height 18
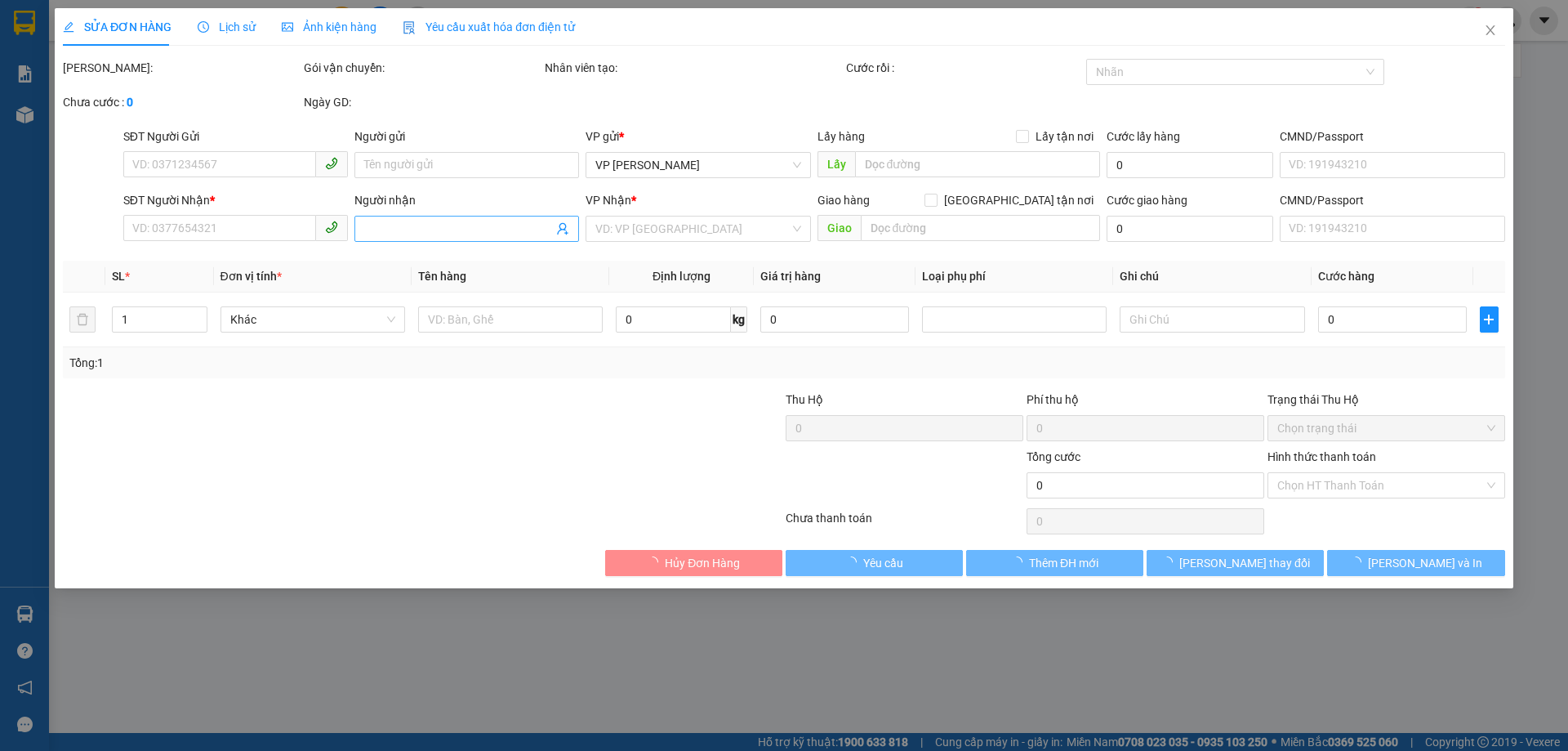
type input "0357530625"
type input "CHỢ SÁNG CỦ CHI"
type input "50.000"
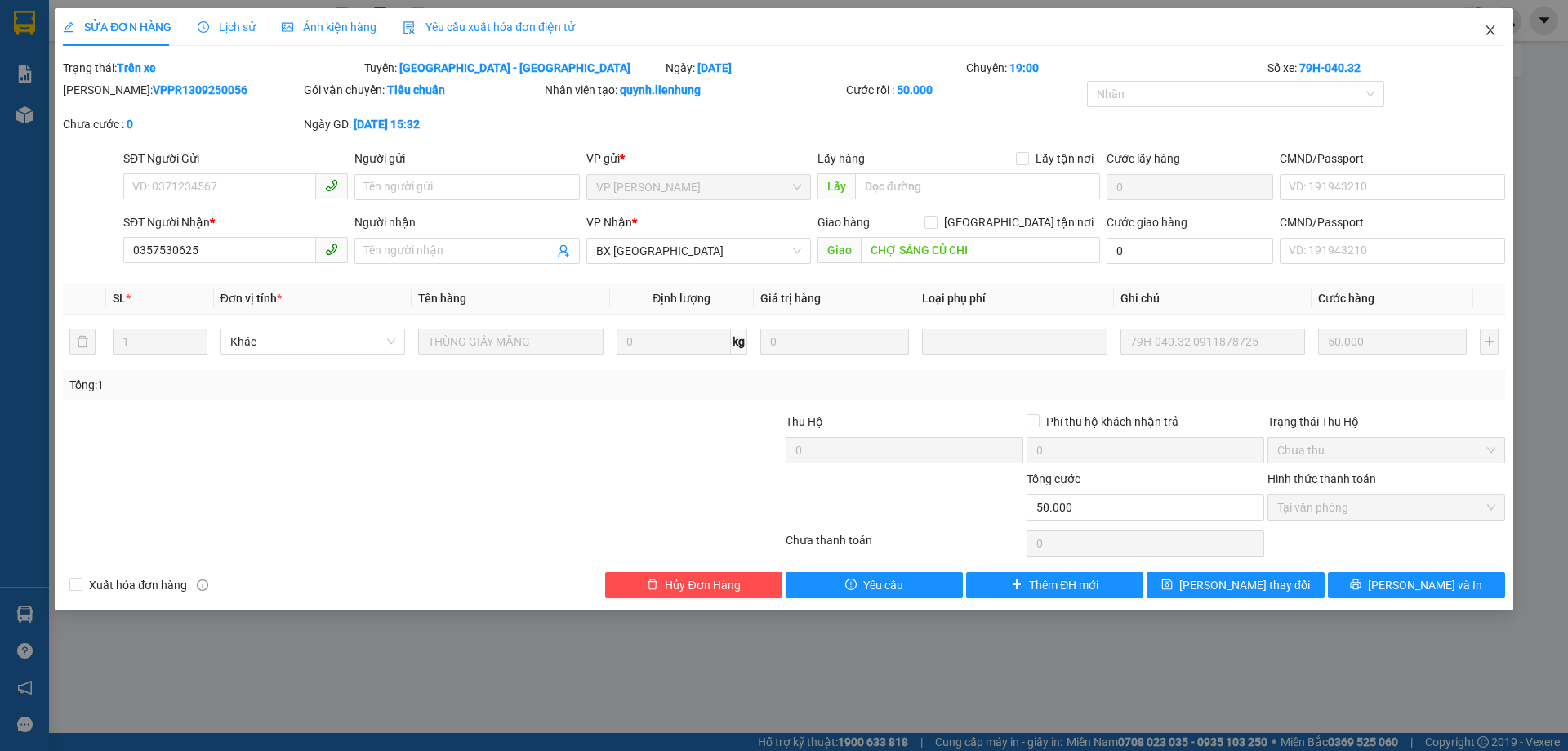
click at [1498, 27] on span "Close" at bounding box center [1490, 31] width 45 height 45
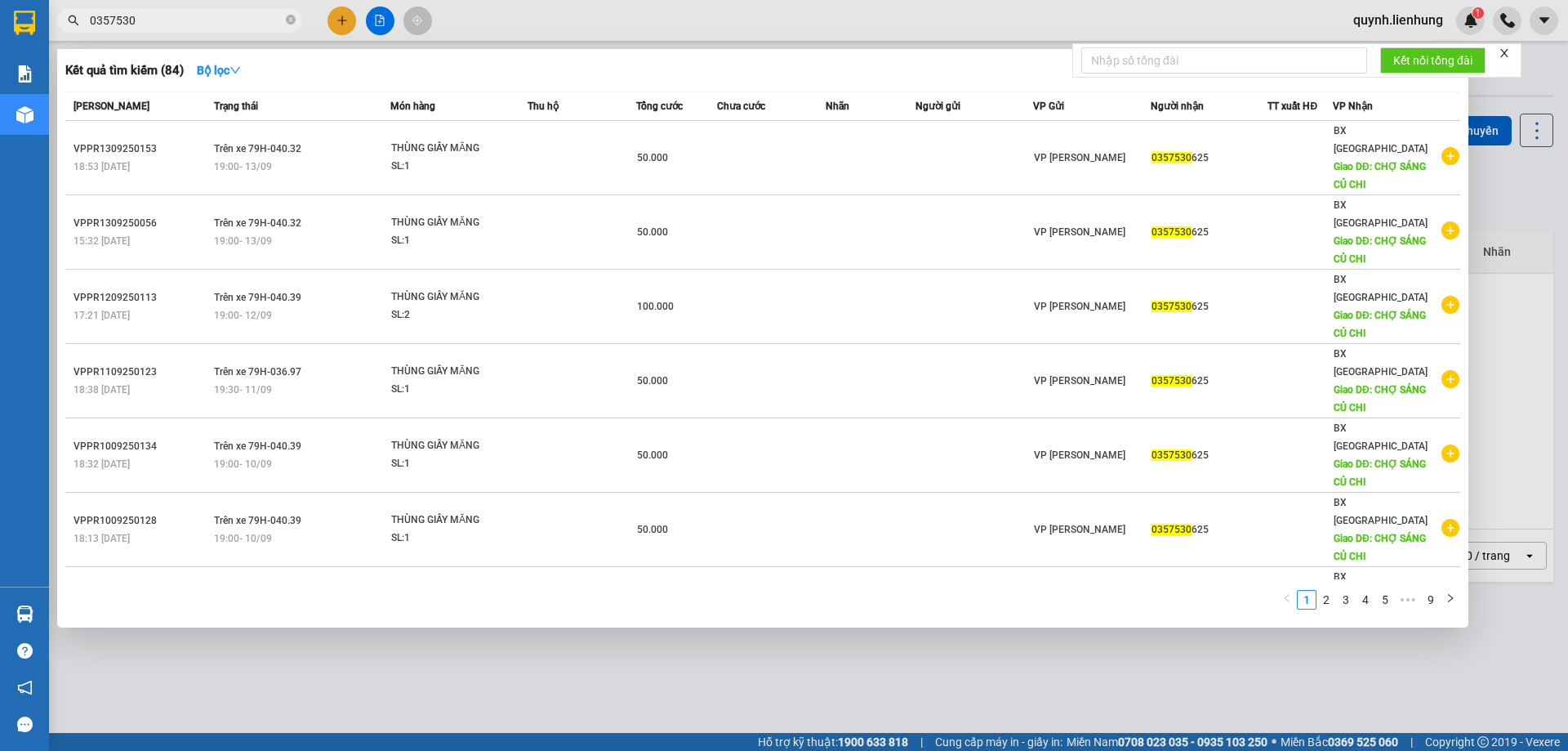
click at [192, 20] on input "0357530" at bounding box center [186, 21] width 193 height 18
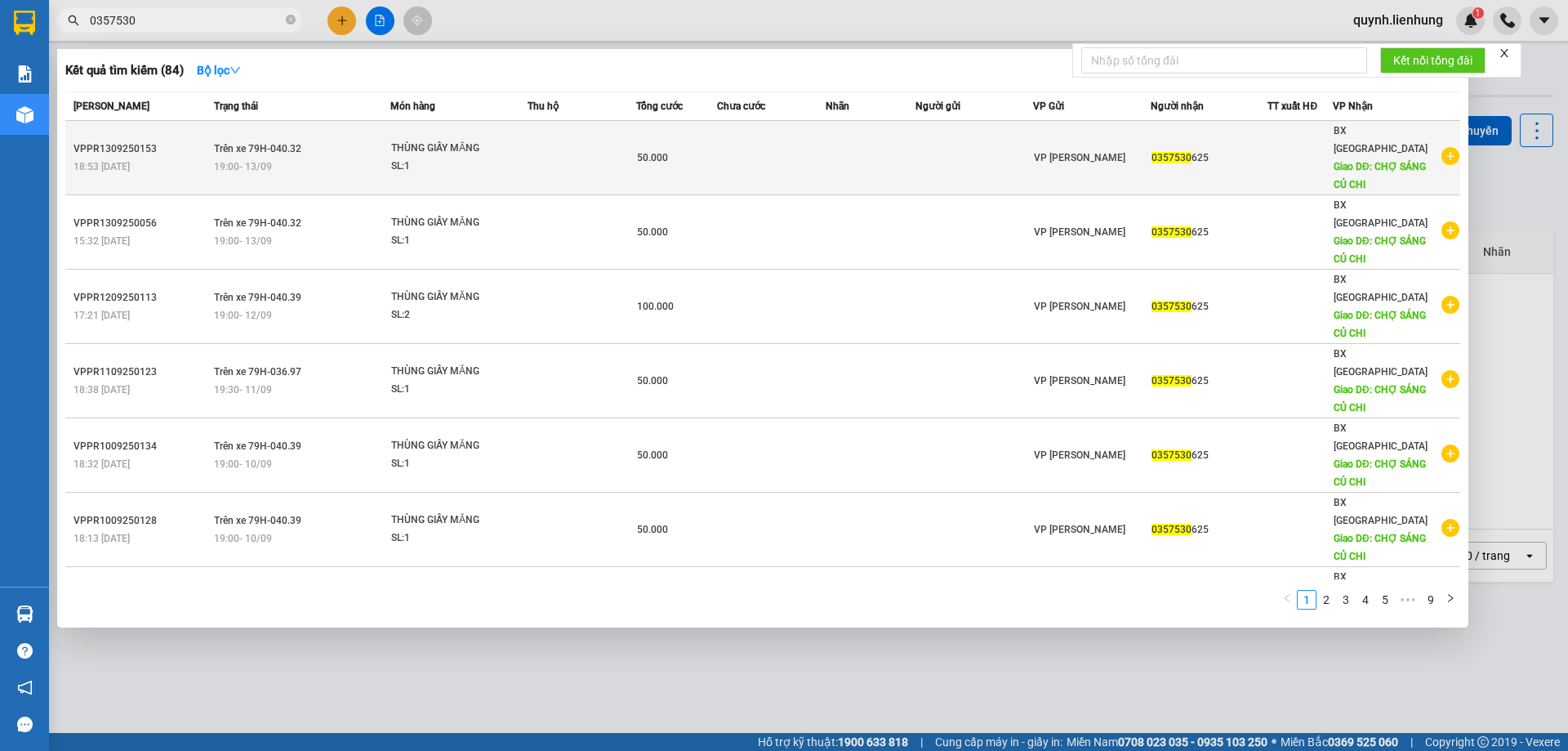
click at [416, 157] on div "SL: 1" at bounding box center [452, 166] width 123 height 18
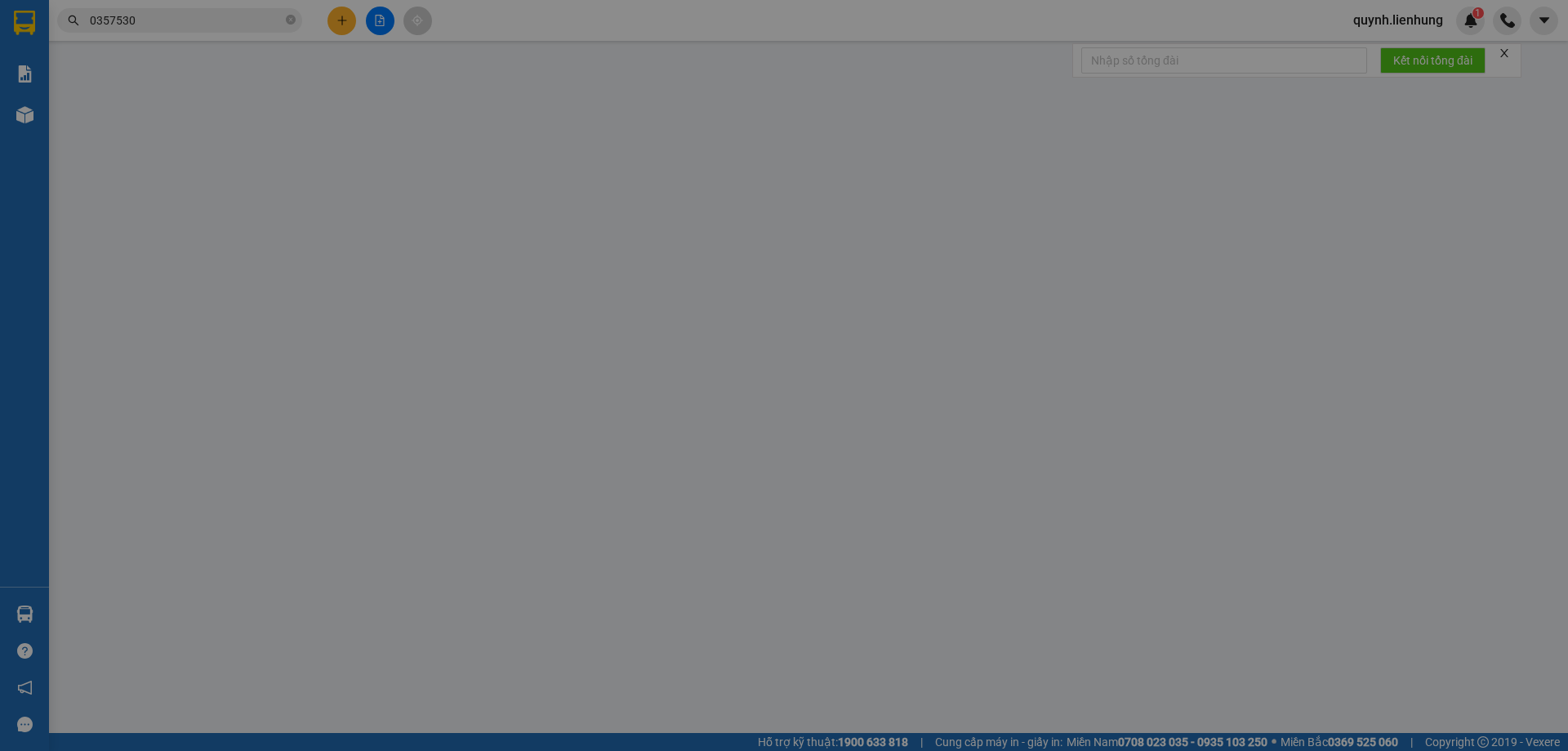
type input "0357530625"
type input "CHỢ SÁNG CỦ CHI"
type input "50.000"
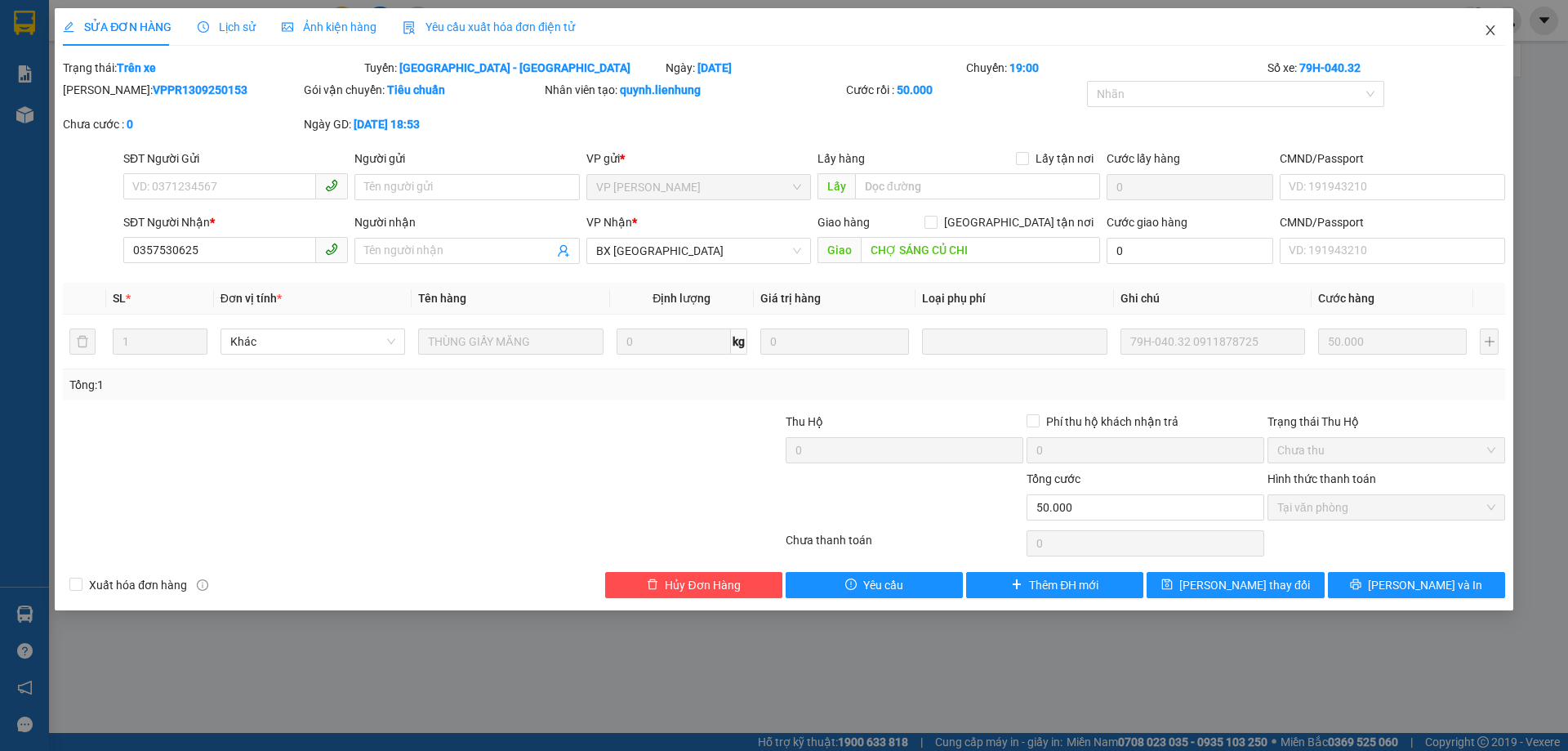
click at [1497, 29] on span "Close" at bounding box center [1490, 31] width 45 height 45
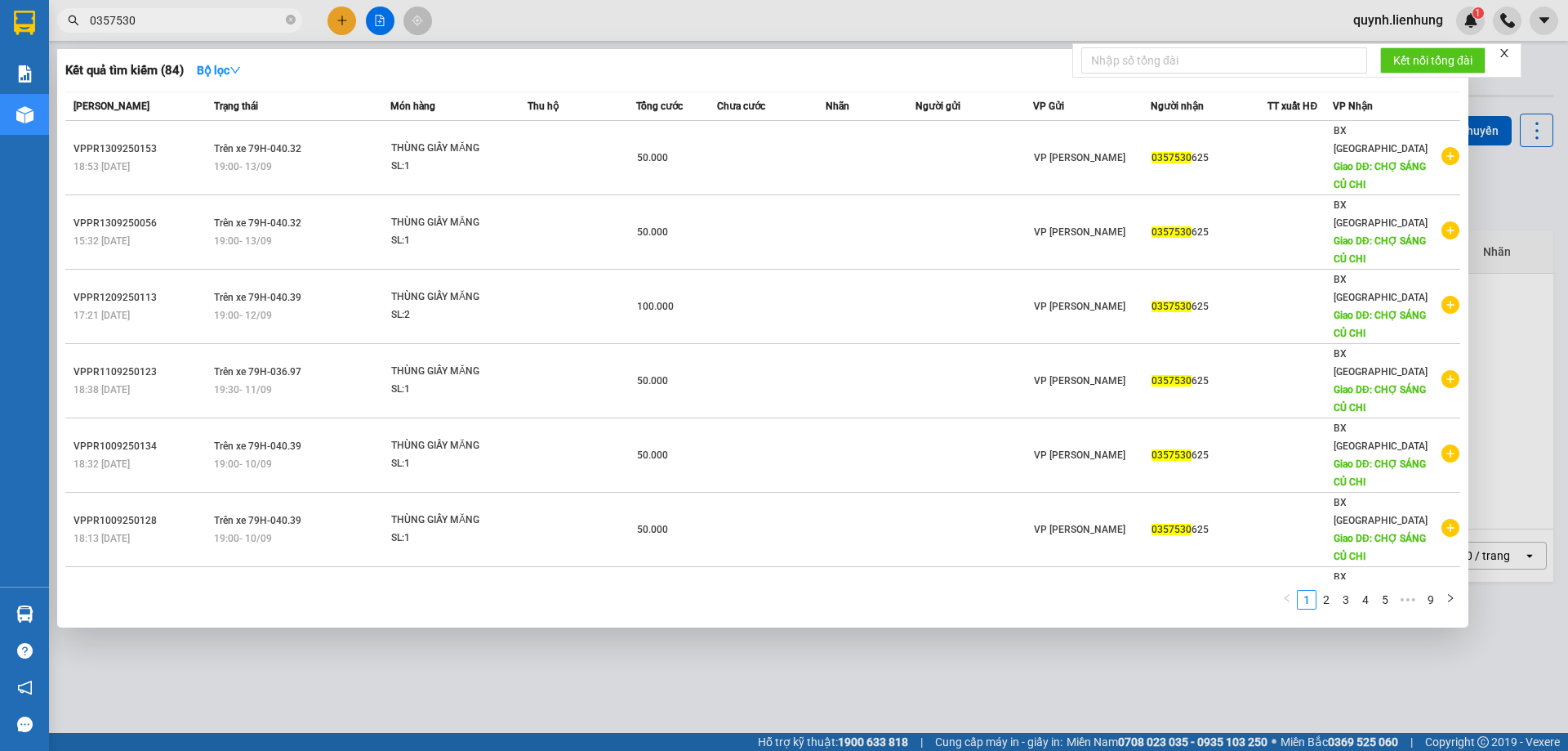
click at [156, 22] on input "0357530" at bounding box center [186, 21] width 193 height 18
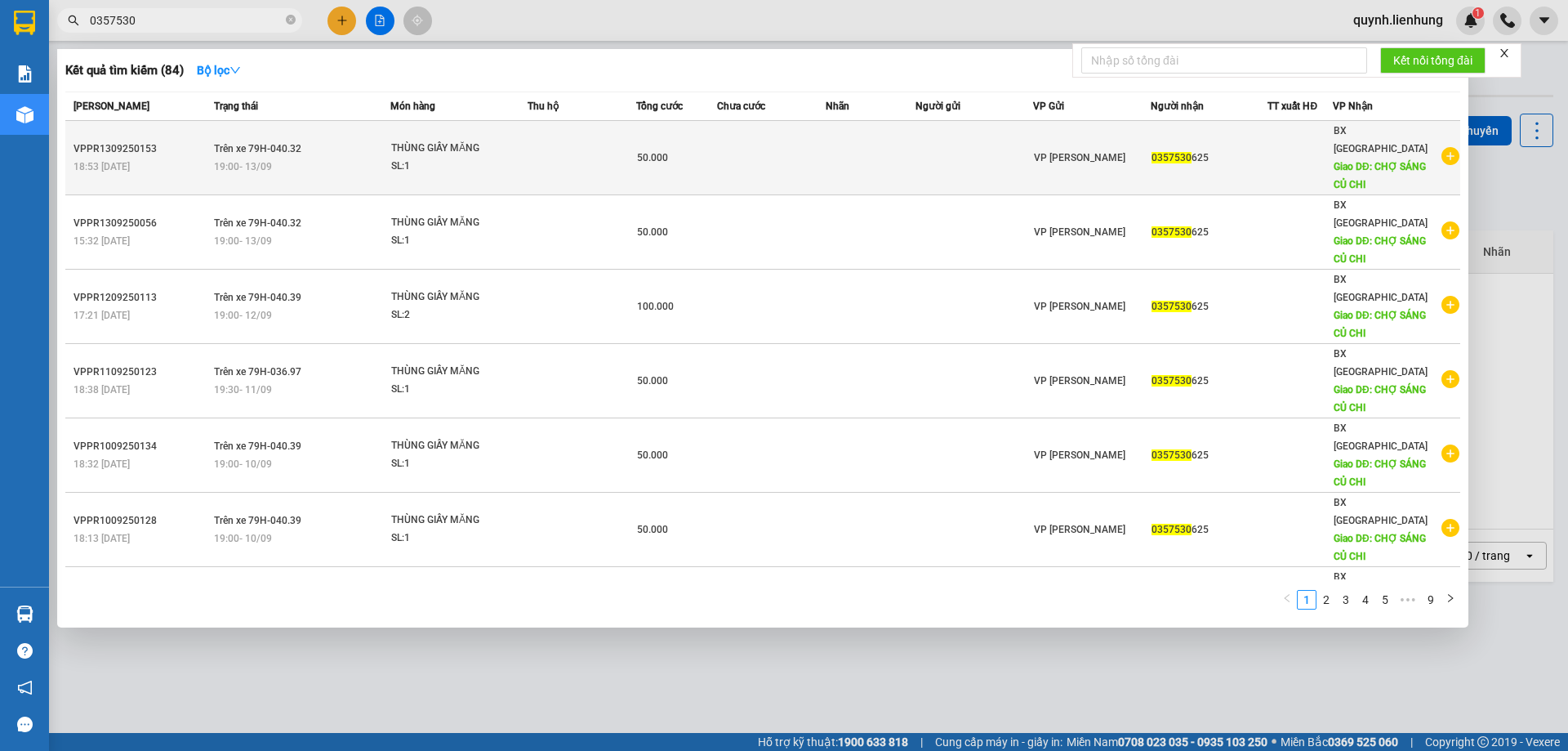
click at [358, 157] on div "19:00 - 13/09" at bounding box center [301, 166] width 175 height 18
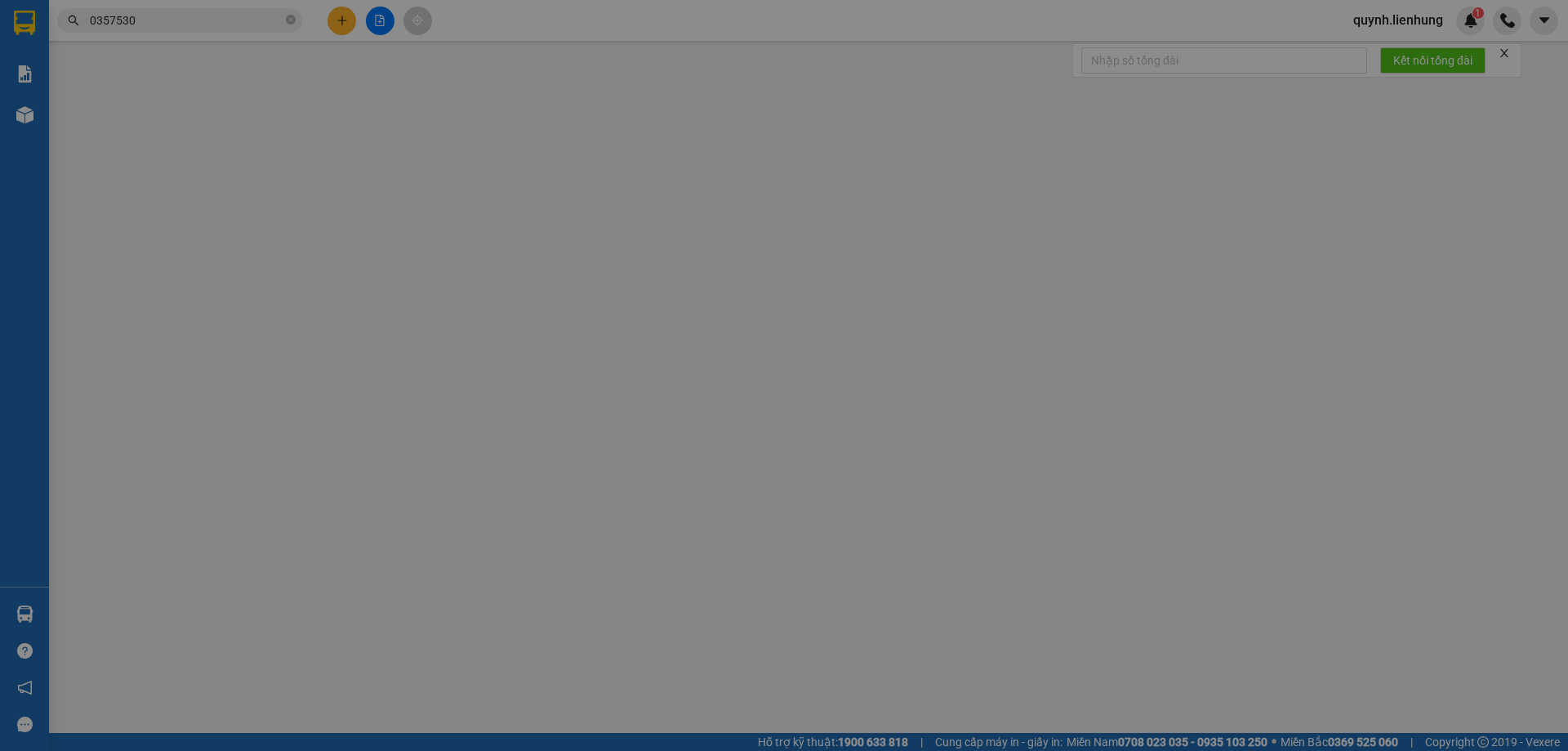
type input "0357530625"
type input "CHỢ SÁNG CỦ CHI"
type input "50.000"
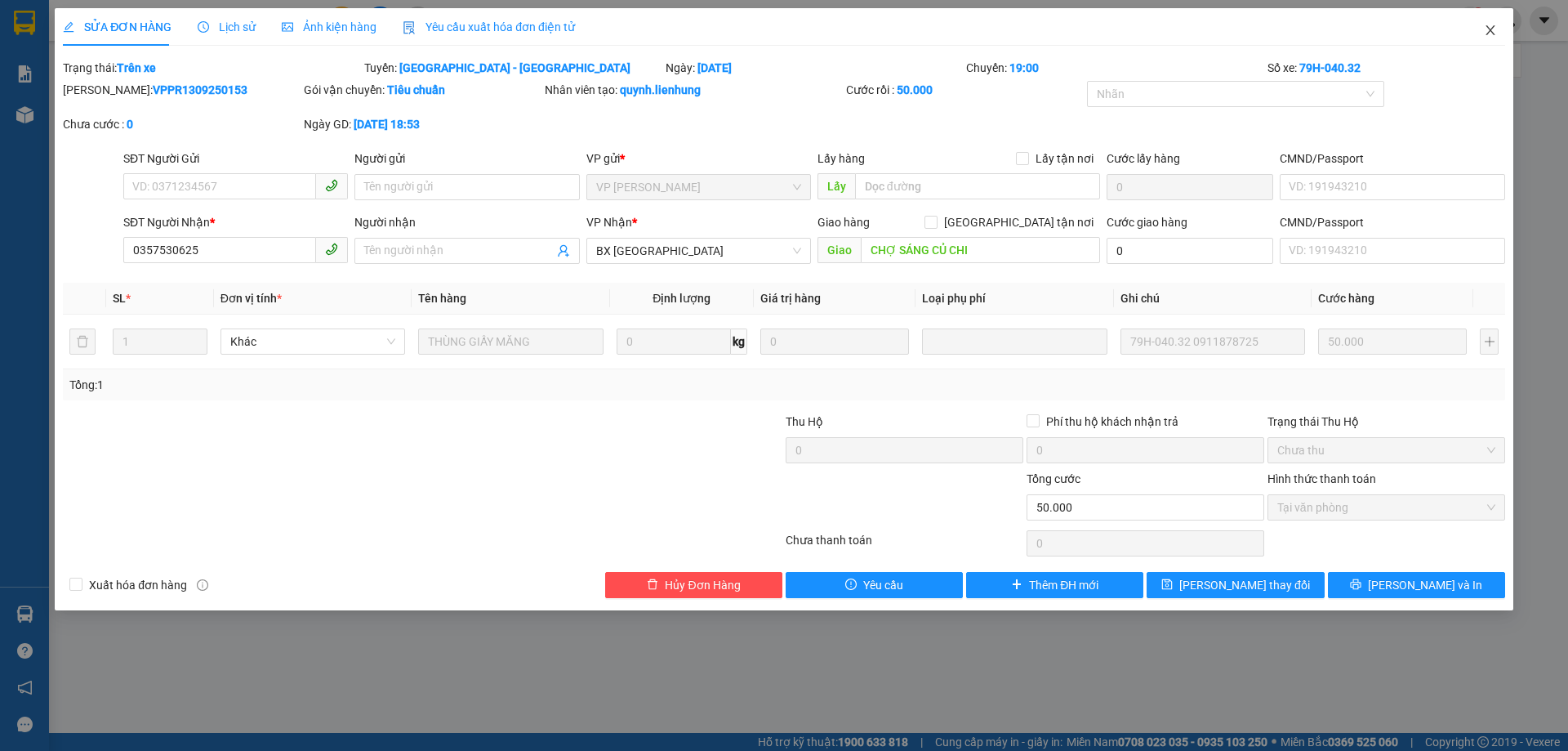
click at [1482, 30] on span "Close" at bounding box center [1490, 31] width 45 height 45
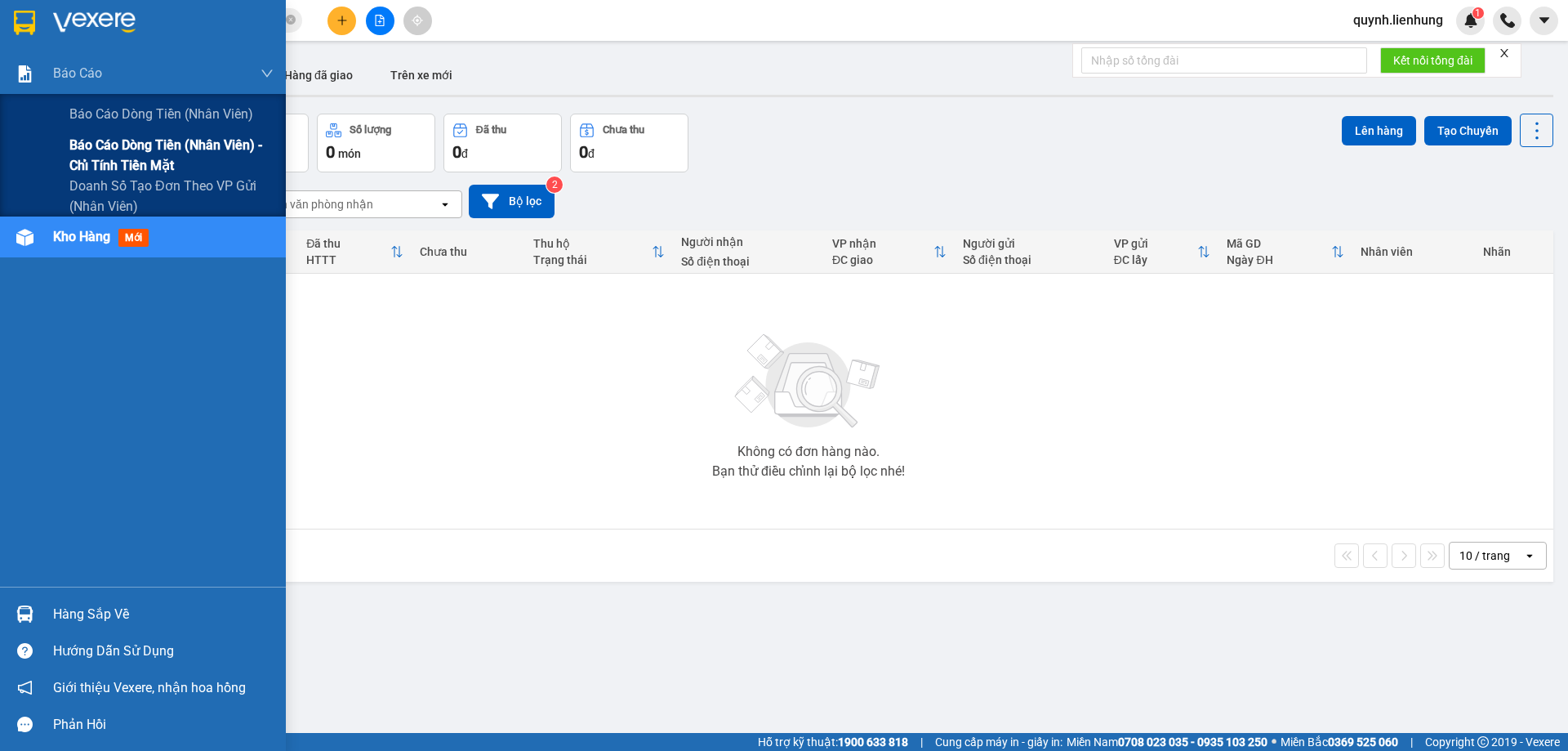
click at [103, 156] on span "Báo cáo dòng tiền (nhân viên) - chỉ tính tiền mặt" at bounding box center [172, 156] width 205 height 41
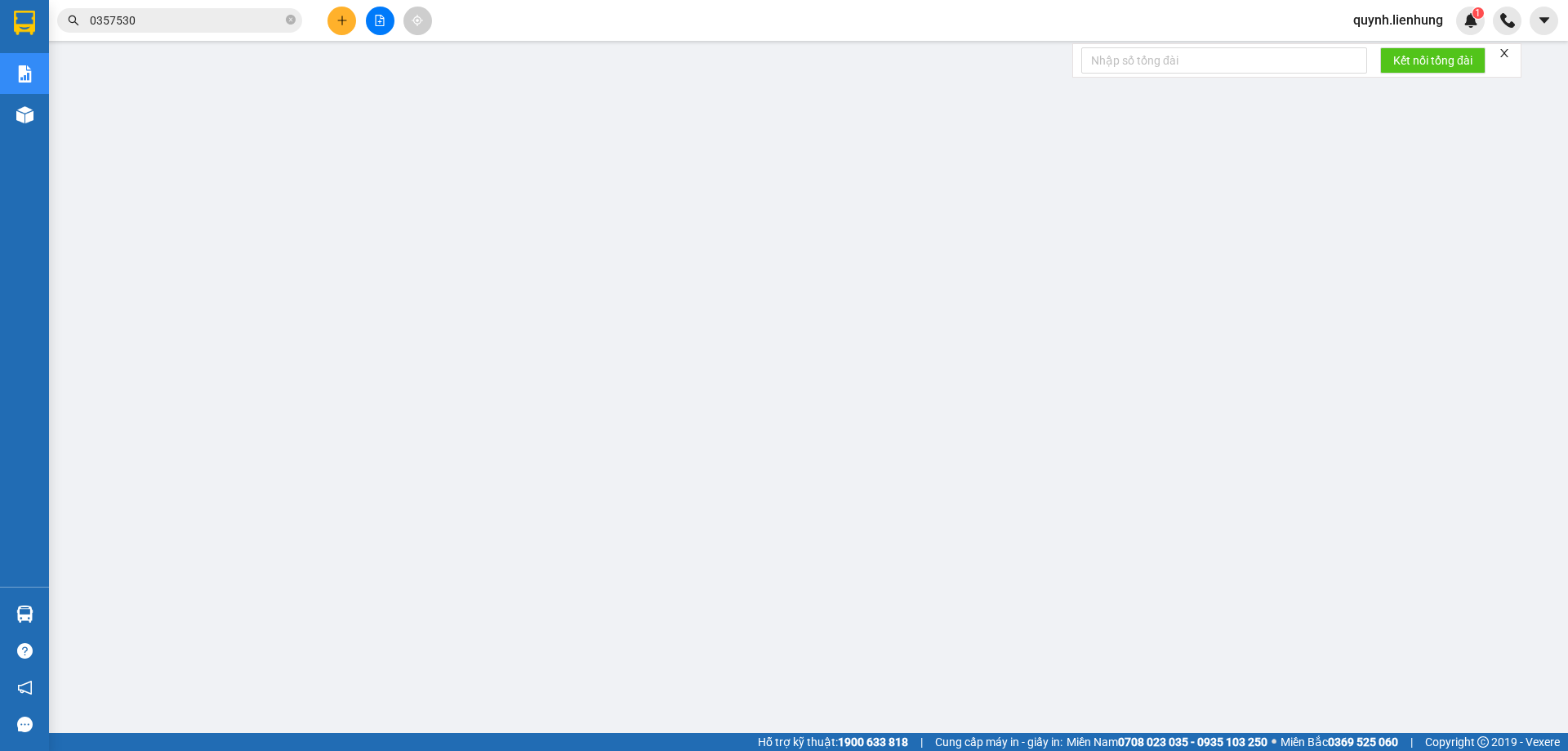
scroll to position [60, 0]
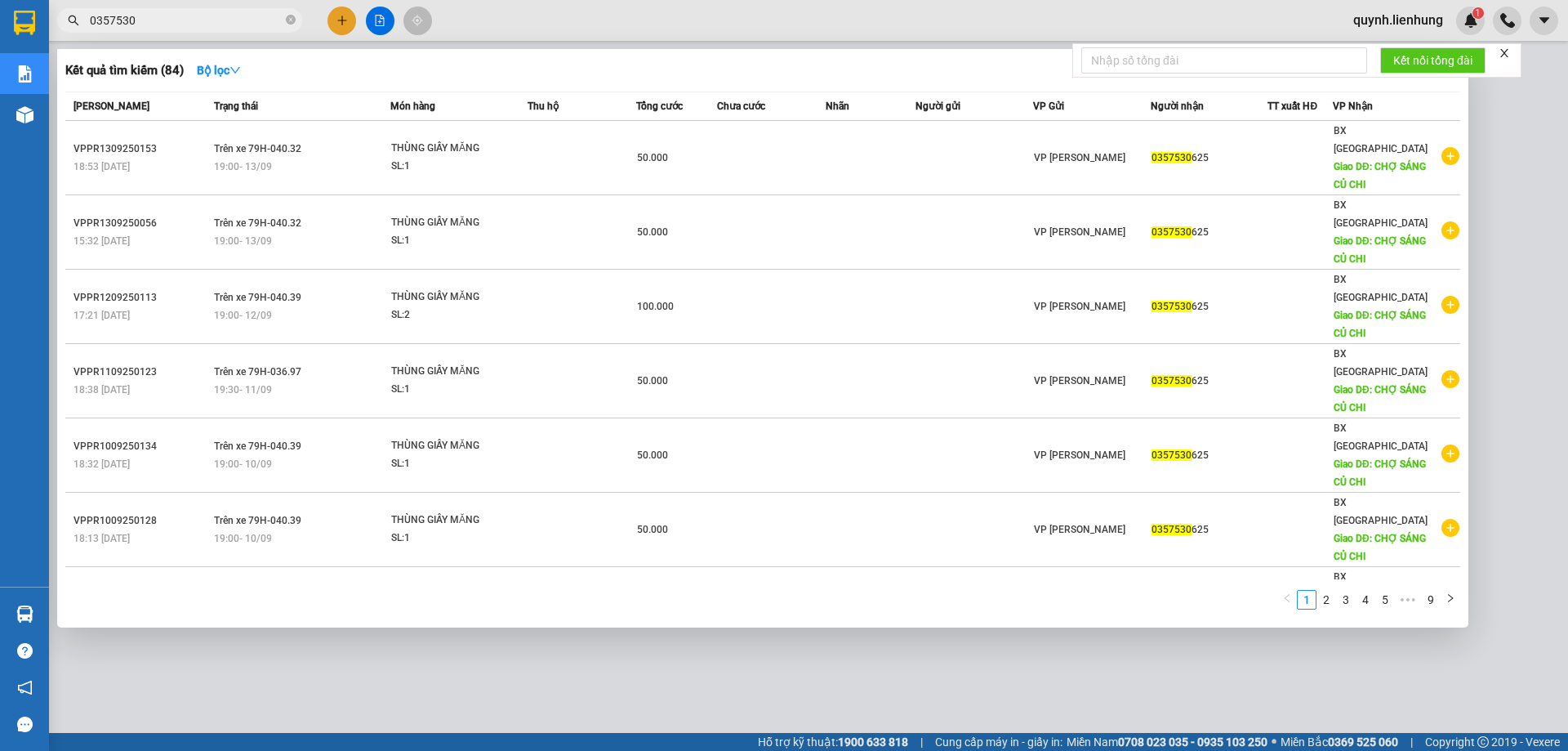
drag, startPoint x: 183, startPoint y: 20, endPoint x: 45, endPoint y: 31, distance: 138.4
click at [65, 35] on div "Kết quả tìm kiếm ( 84 ) Bộ lọc Mã ĐH Trạng thái Món hàng Thu hộ Tổng cước Chưa …" at bounding box center [159, 21] width 319 height 29
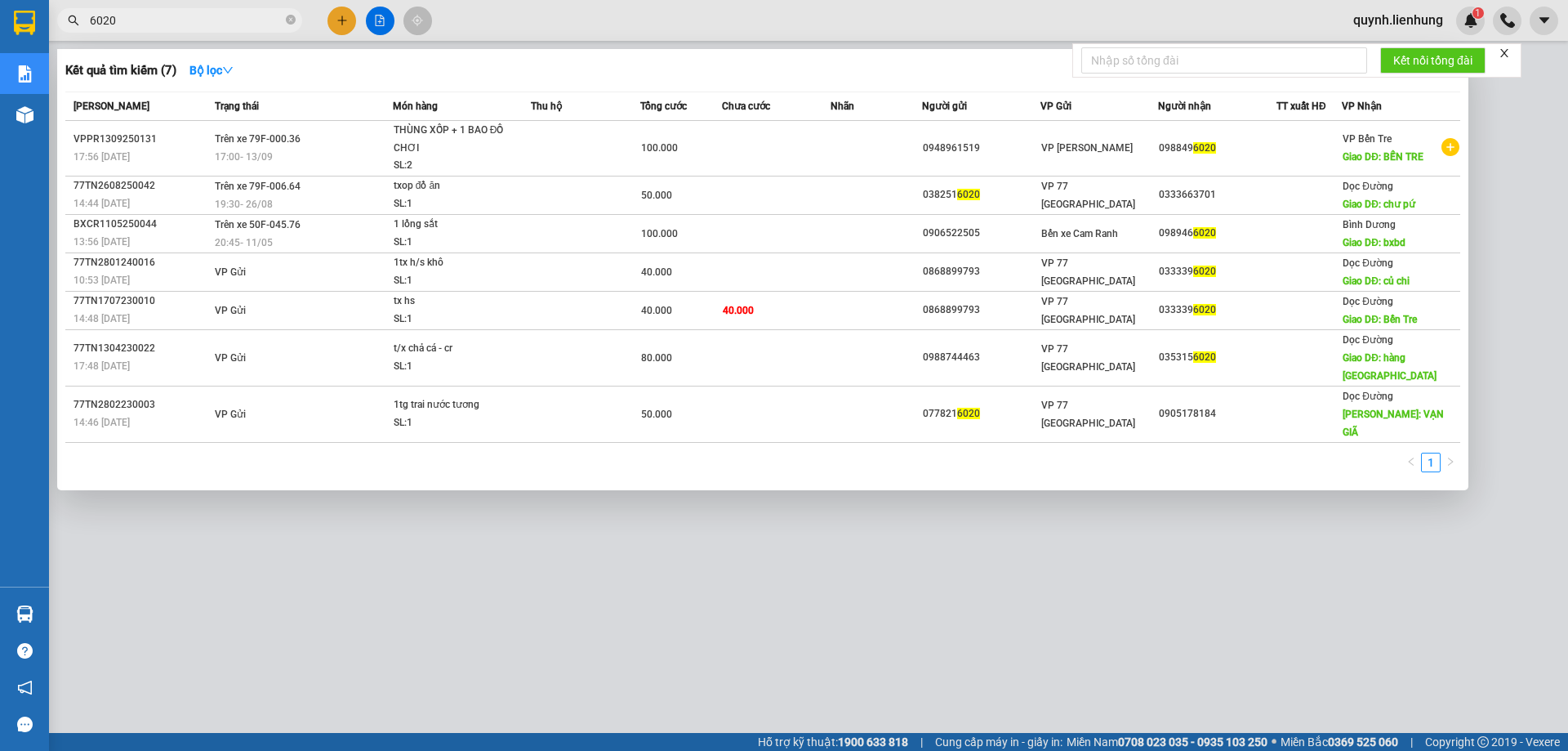
type input "6020"
click at [549, 525] on div at bounding box center [784, 375] width 1568 height 751
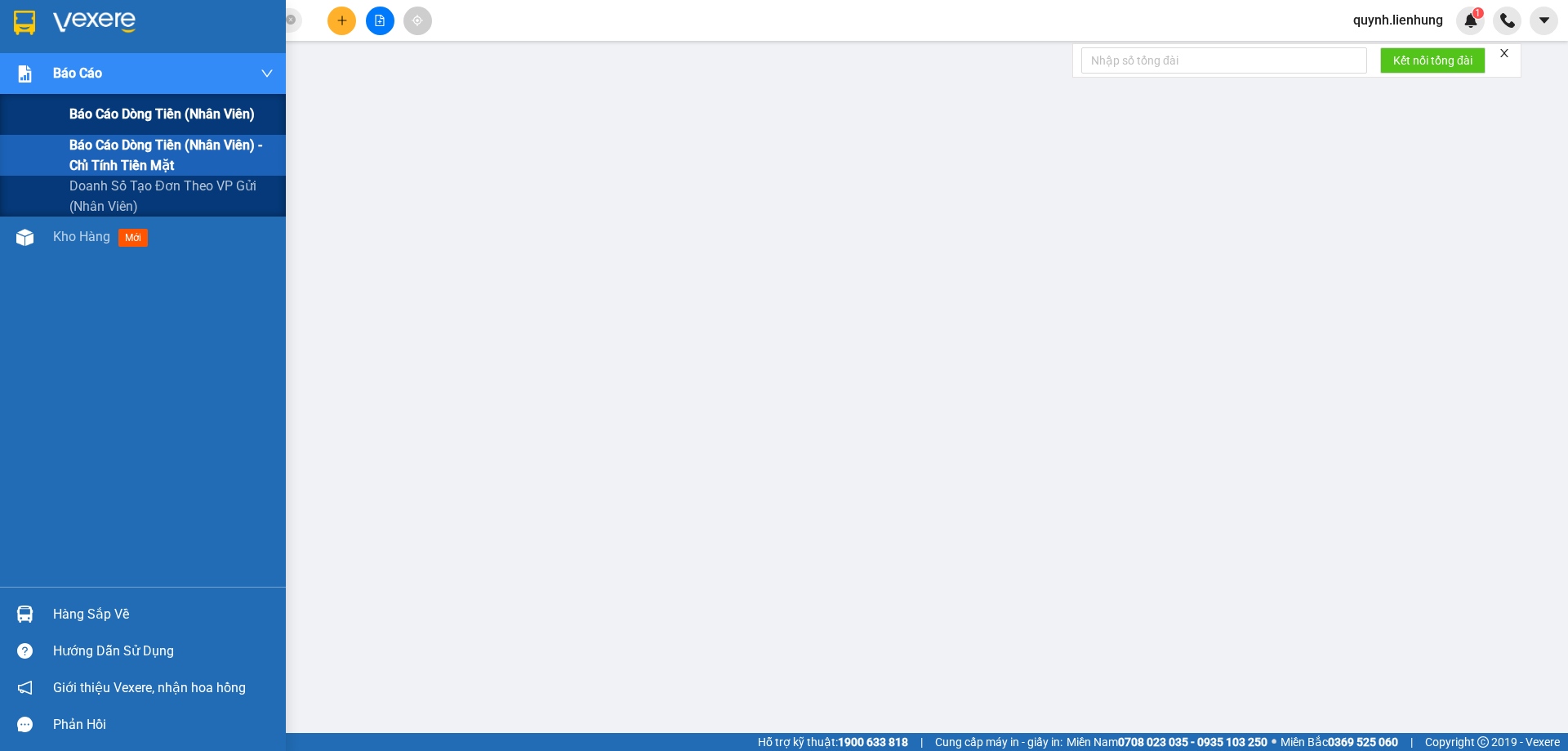
click at [100, 121] on span "Báo cáo dòng tiền (nhân viên)" at bounding box center [162, 113] width 185 height 21
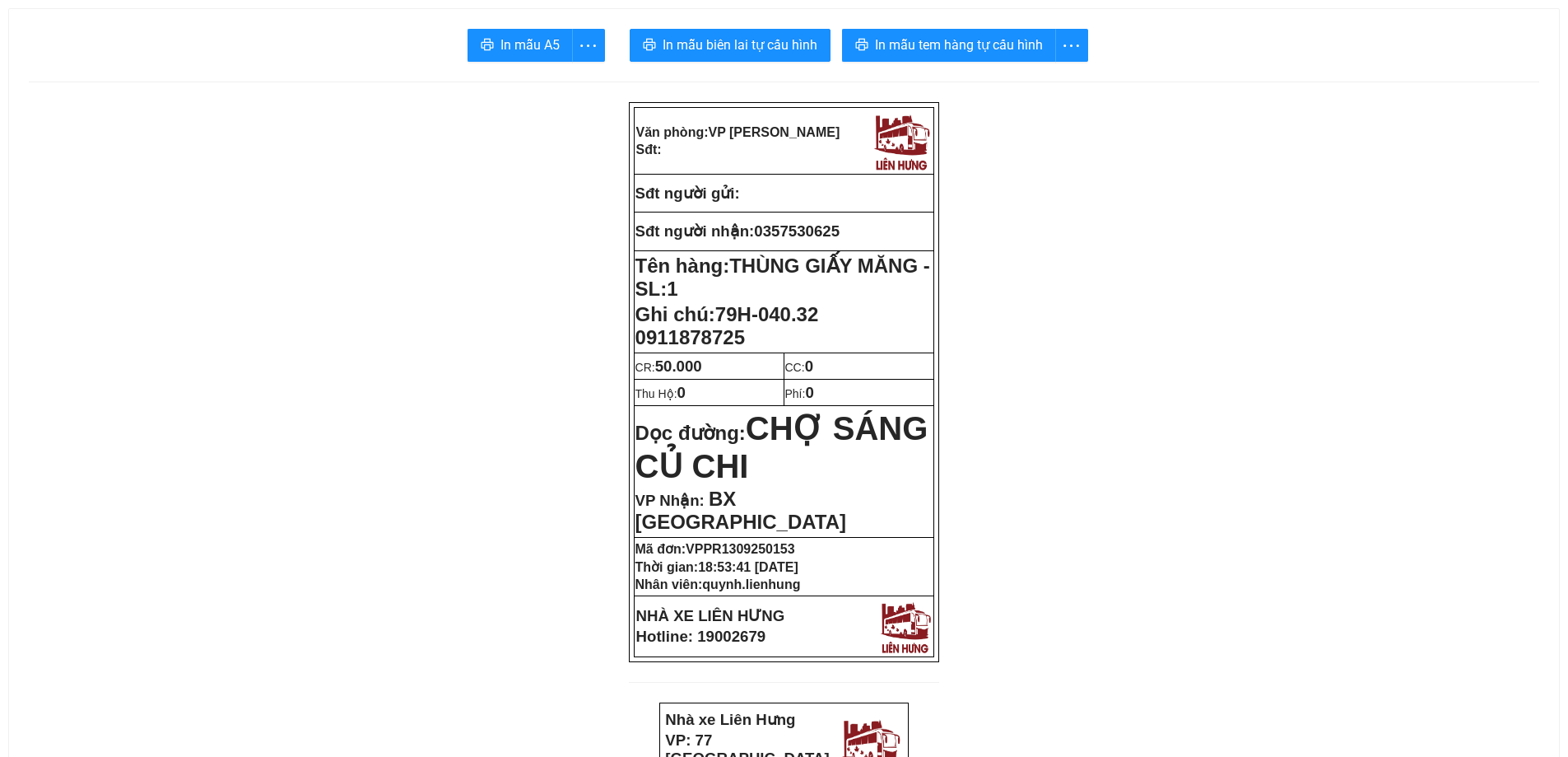
copy span "79H-040.32 0911878725"
drag, startPoint x: 724, startPoint y: 312, endPoint x: 768, endPoint y: 337, distance: 50.6
click at [768, 337] on p "Ghi chú: 79H-040.32 0911878725" at bounding box center [784, 325] width 299 height 46
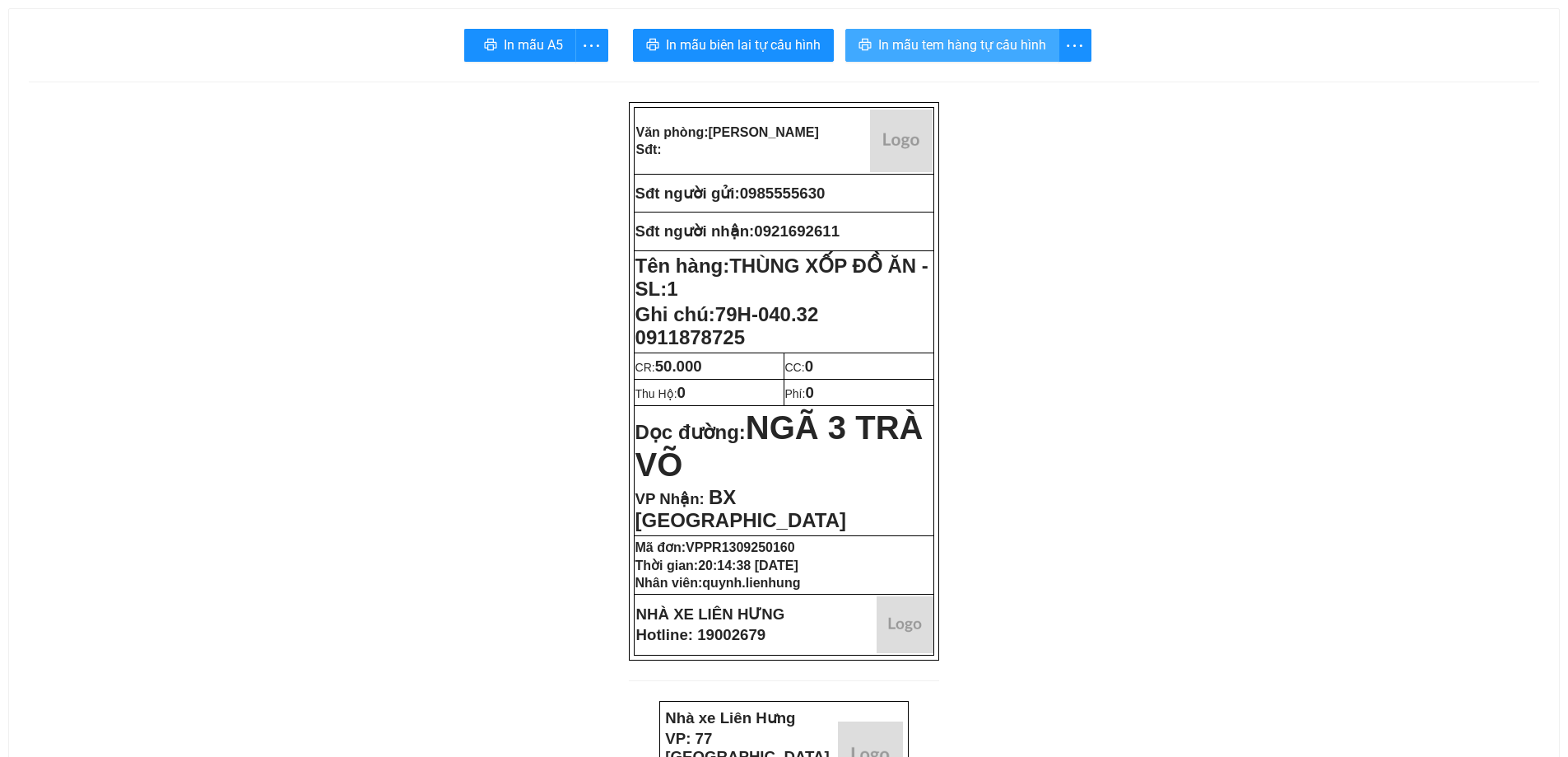
click at [954, 50] on span "In mẫu tem hàng tự cấu hình" at bounding box center [962, 45] width 168 height 21
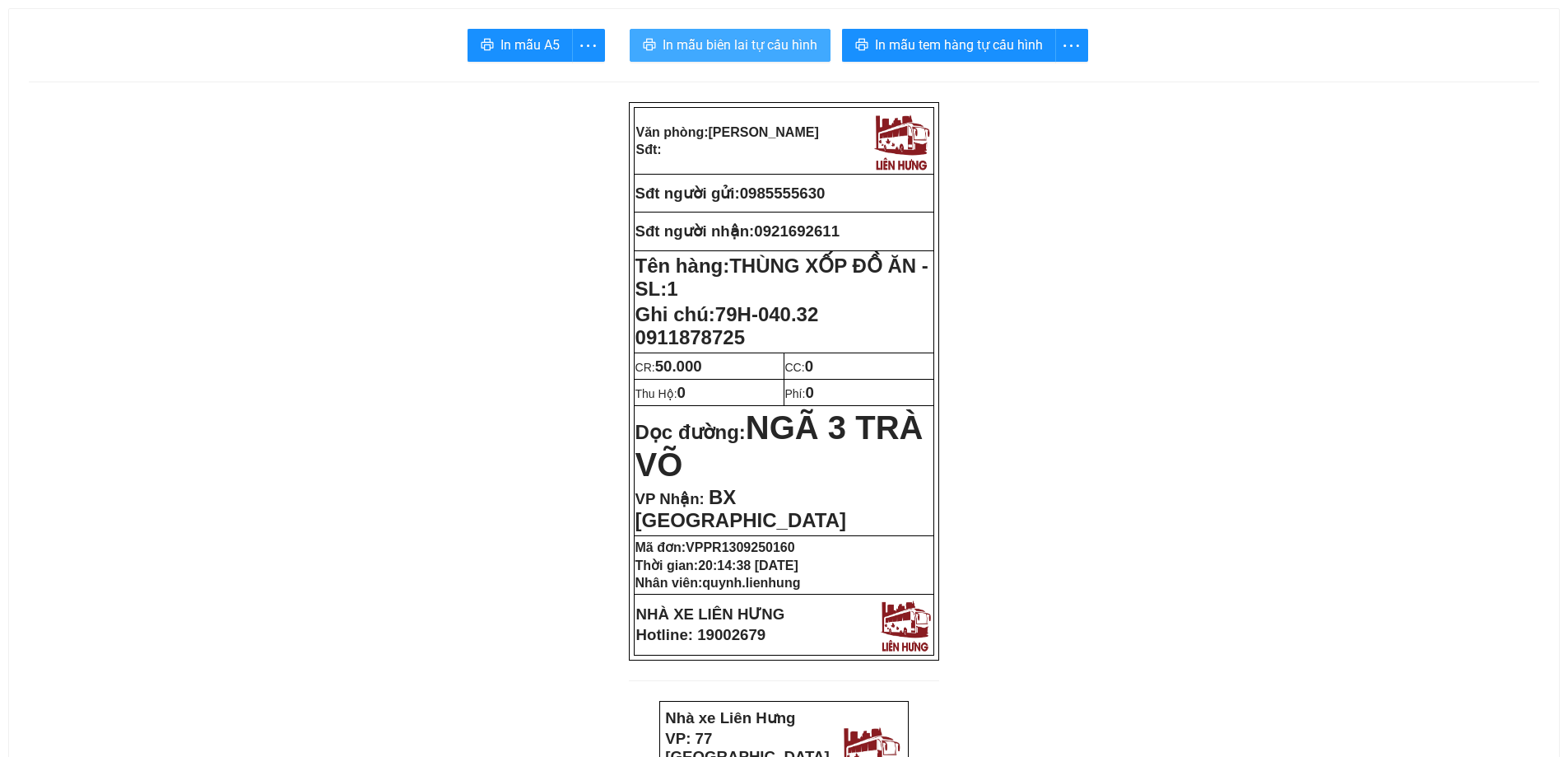
click at [750, 56] on button "In mẫu biên lai tự cấu hình" at bounding box center [730, 45] width 201 height 33
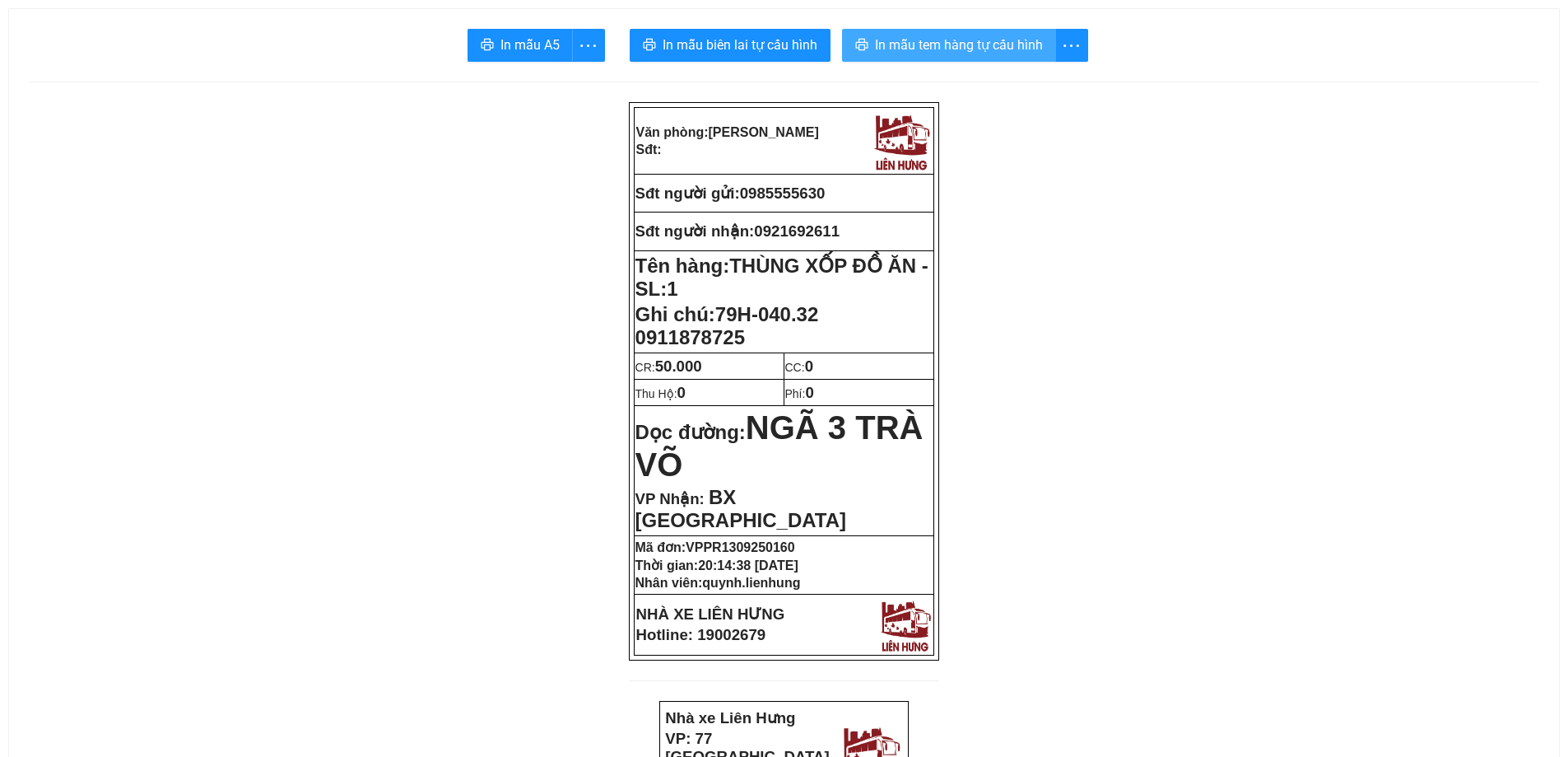
click at [927, 47] on span "In mẫu tem hàng tự cấu hình" at bounding box center [958, 45] width 168 height 21
